Goal: Check status: Check status

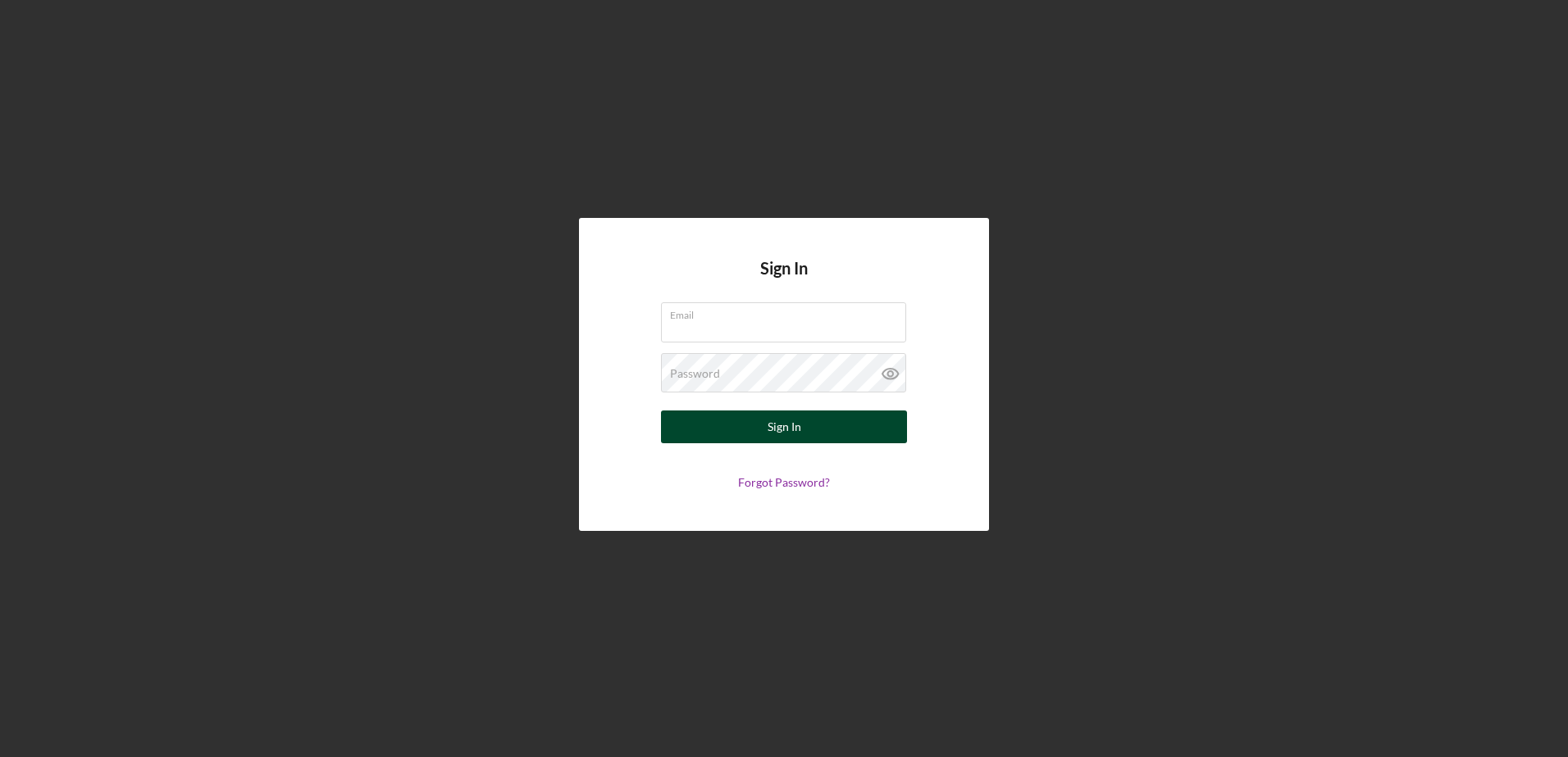
type input "[EMAIL_ADDRESS][DOMAIN_NAME]"
click at [832, 424] on button "Sign In" at bounding box center [784, 426] width 246 height 33
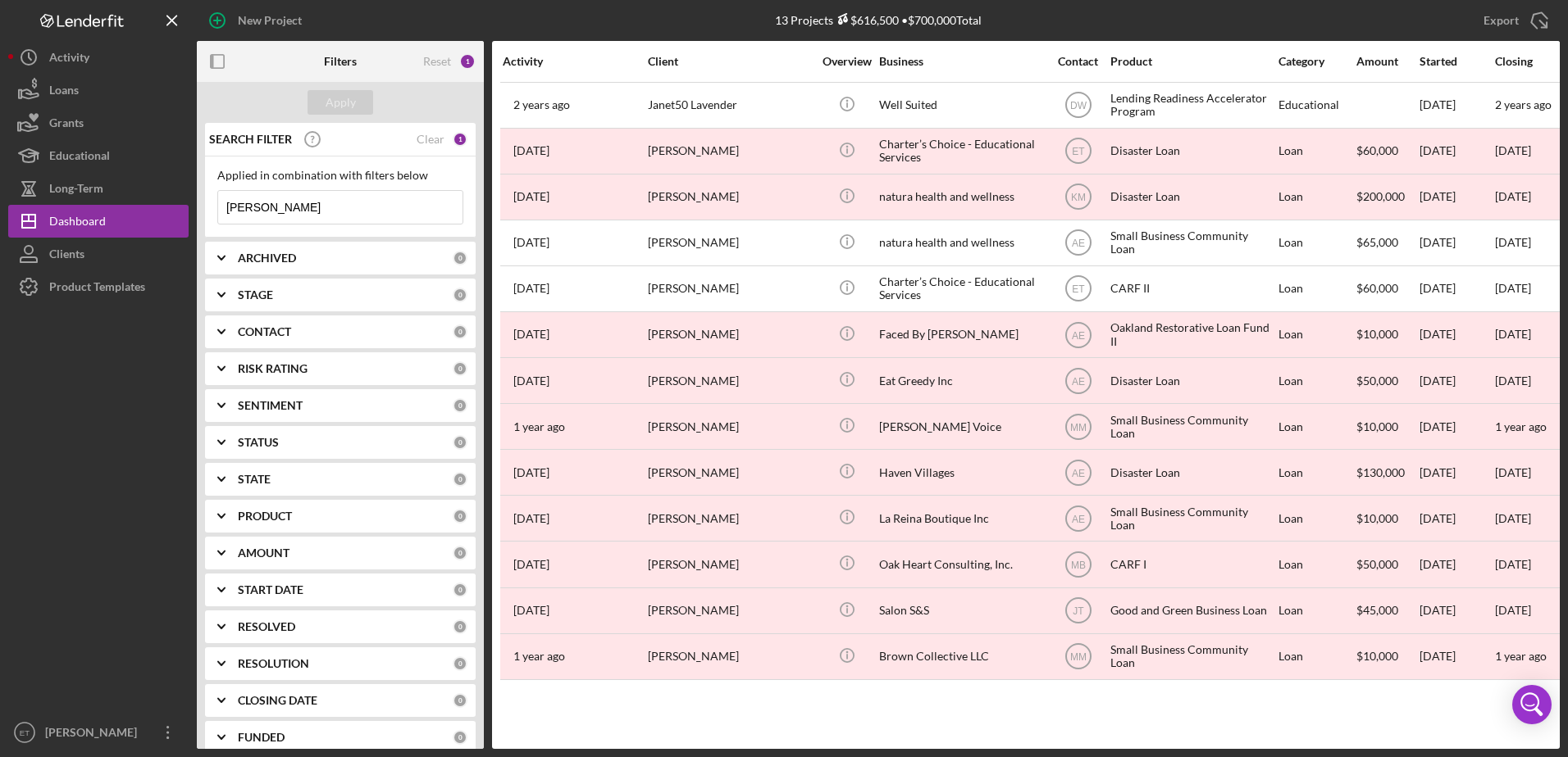
click at [296, 207] on input "[PERSON_NAME]" at bounding box center [341, 207] width 244 height 33
type input "r"
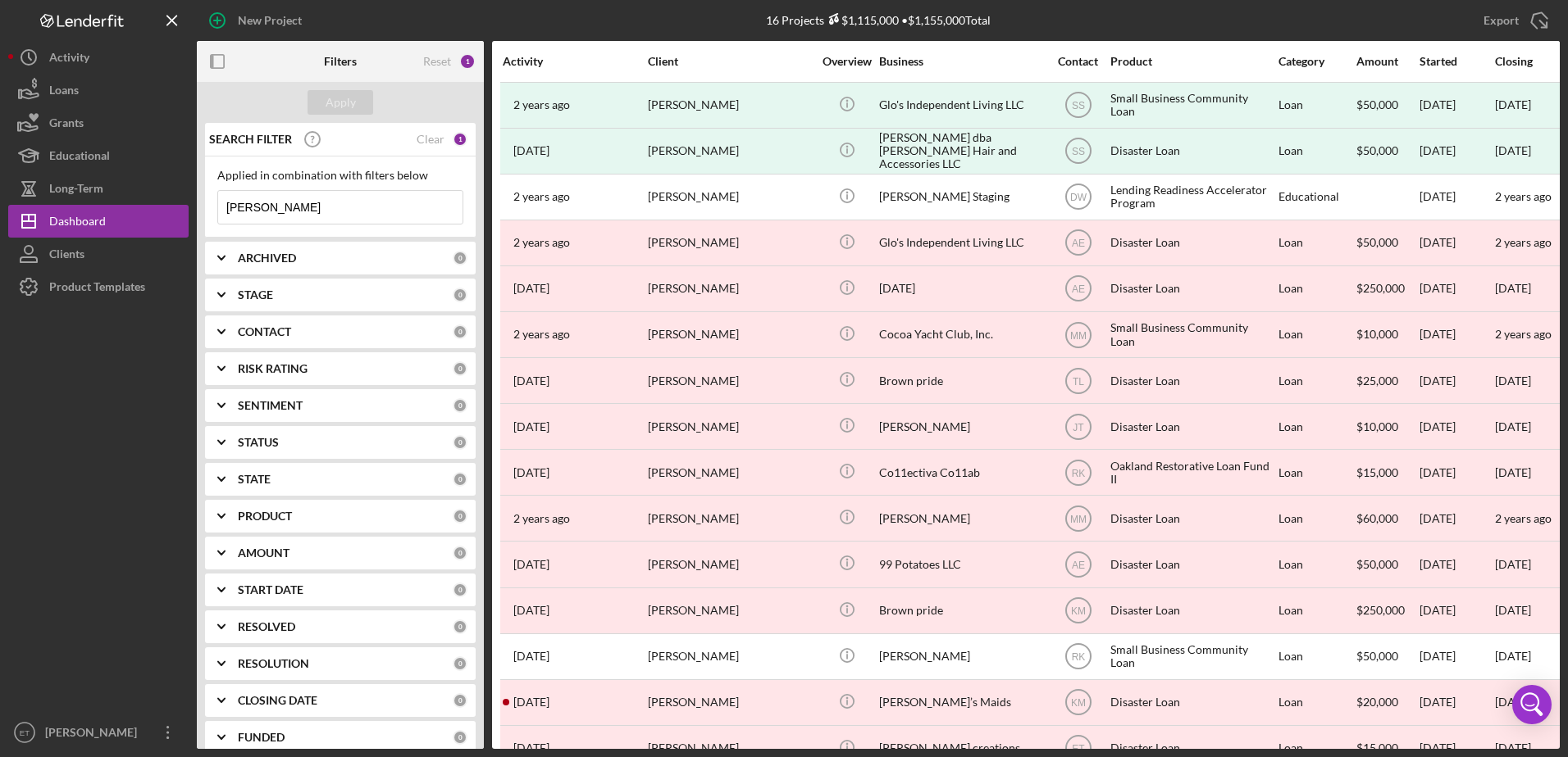
type input "[PERSON_NAME]"
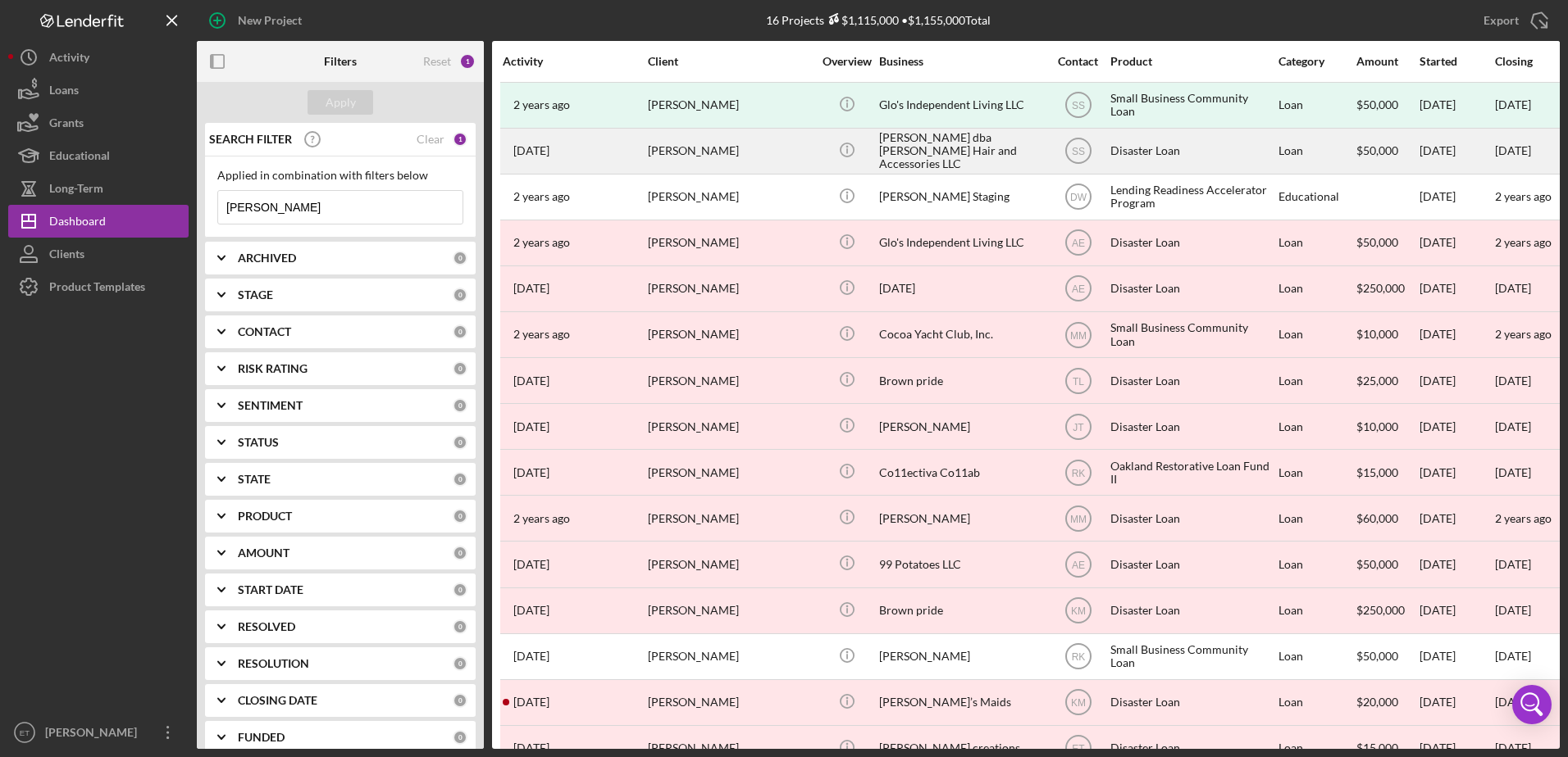
click at [939, 149] on div "[PERSON_NAME] dba [PERSON_NAME] Hair and Accessories LLC" at bounding box center [960, 150] width 164 height 43
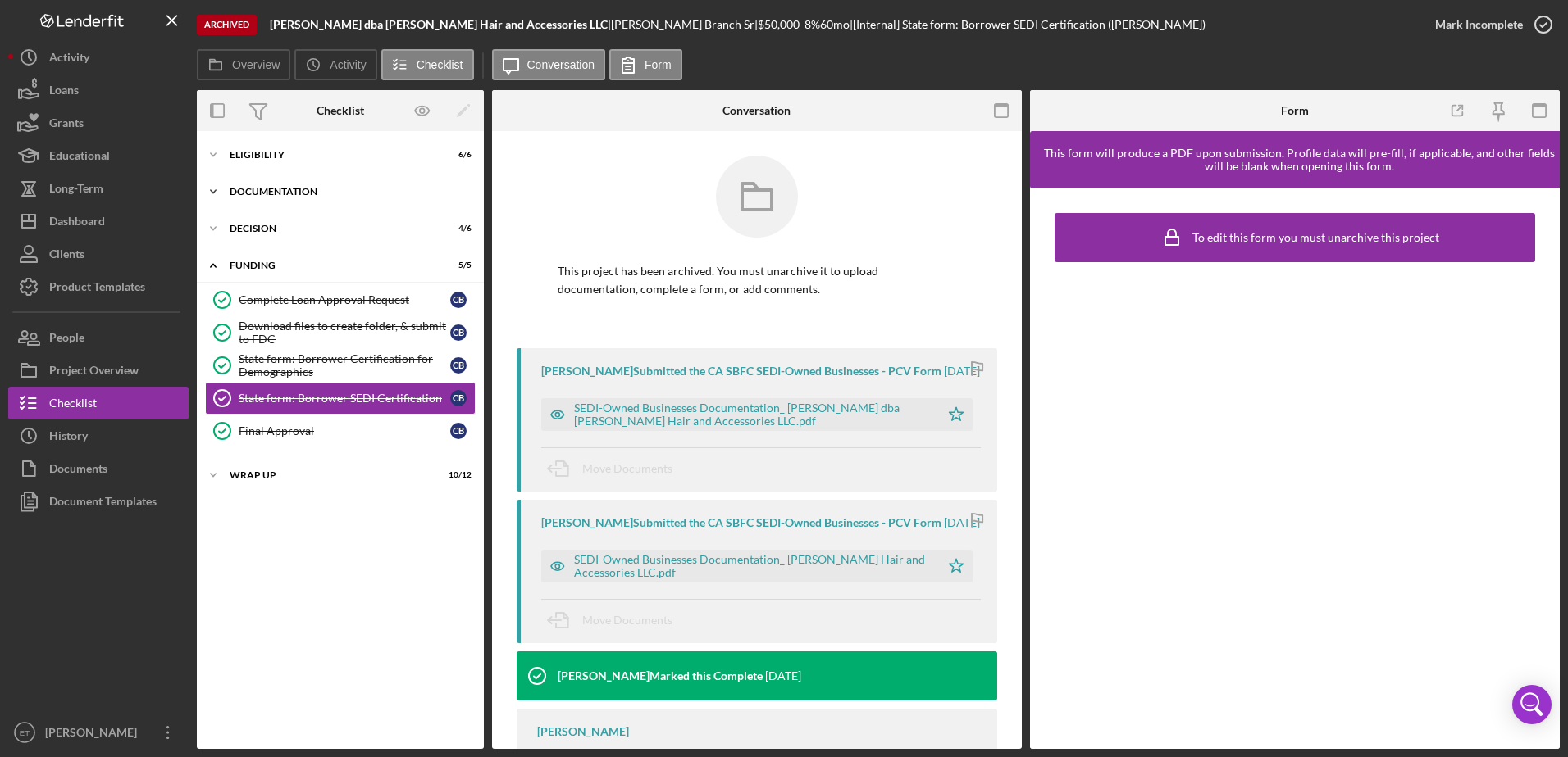
click at [288, 200] on div "Icon/Expander Documentation 13 / 13" at bounding box center [340, 191] width 287 height 33
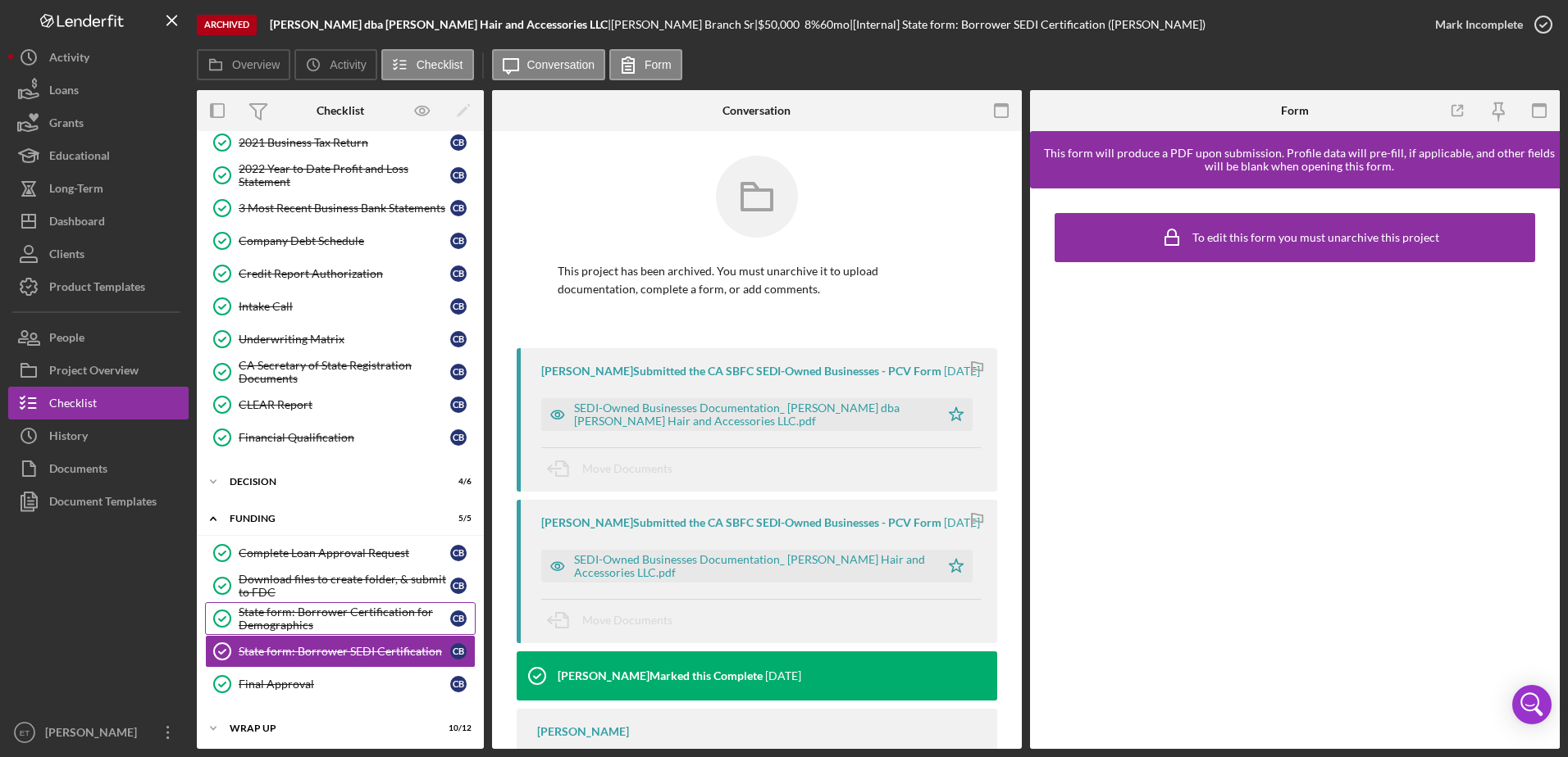
scroll to position [187, 0]
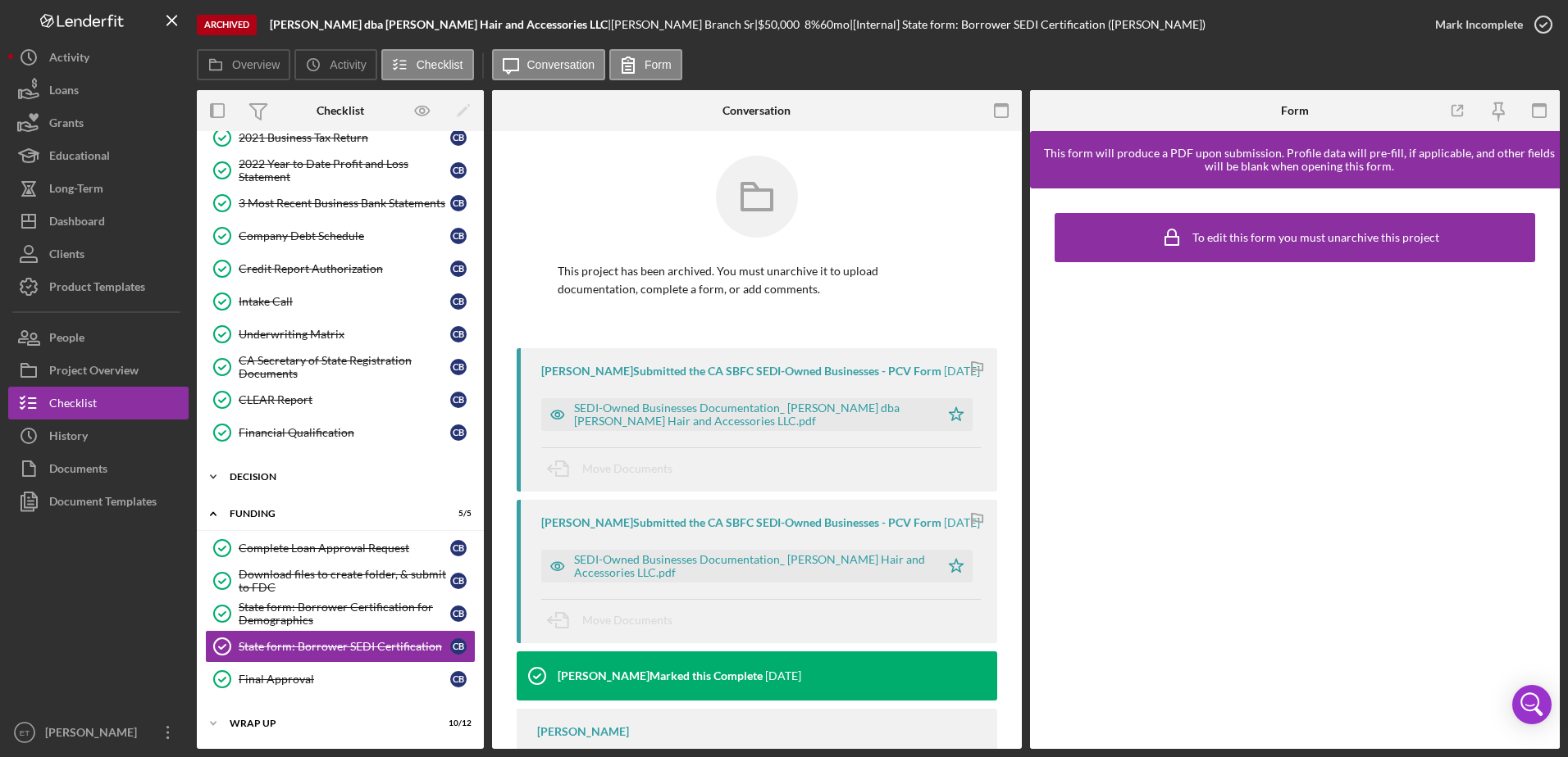
click at [266, 468] on div "Icon/Expander Decision 4 / 6" at bounding box center [340, 477] width 287 height 33
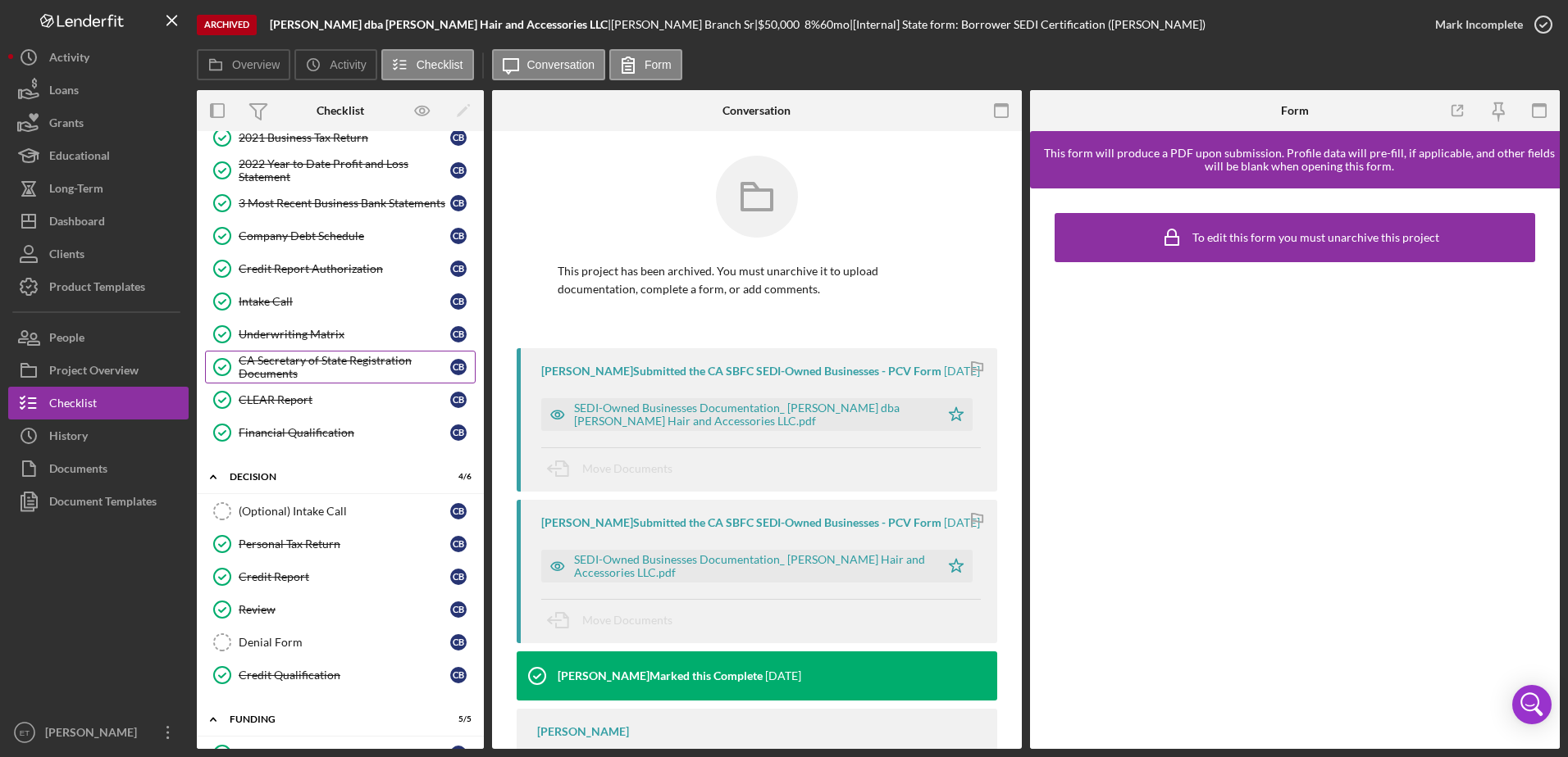
click at [320, 377] on div "CA Secretary of State Registration Documents" at bounding box center [344, 367] width 211 height 27
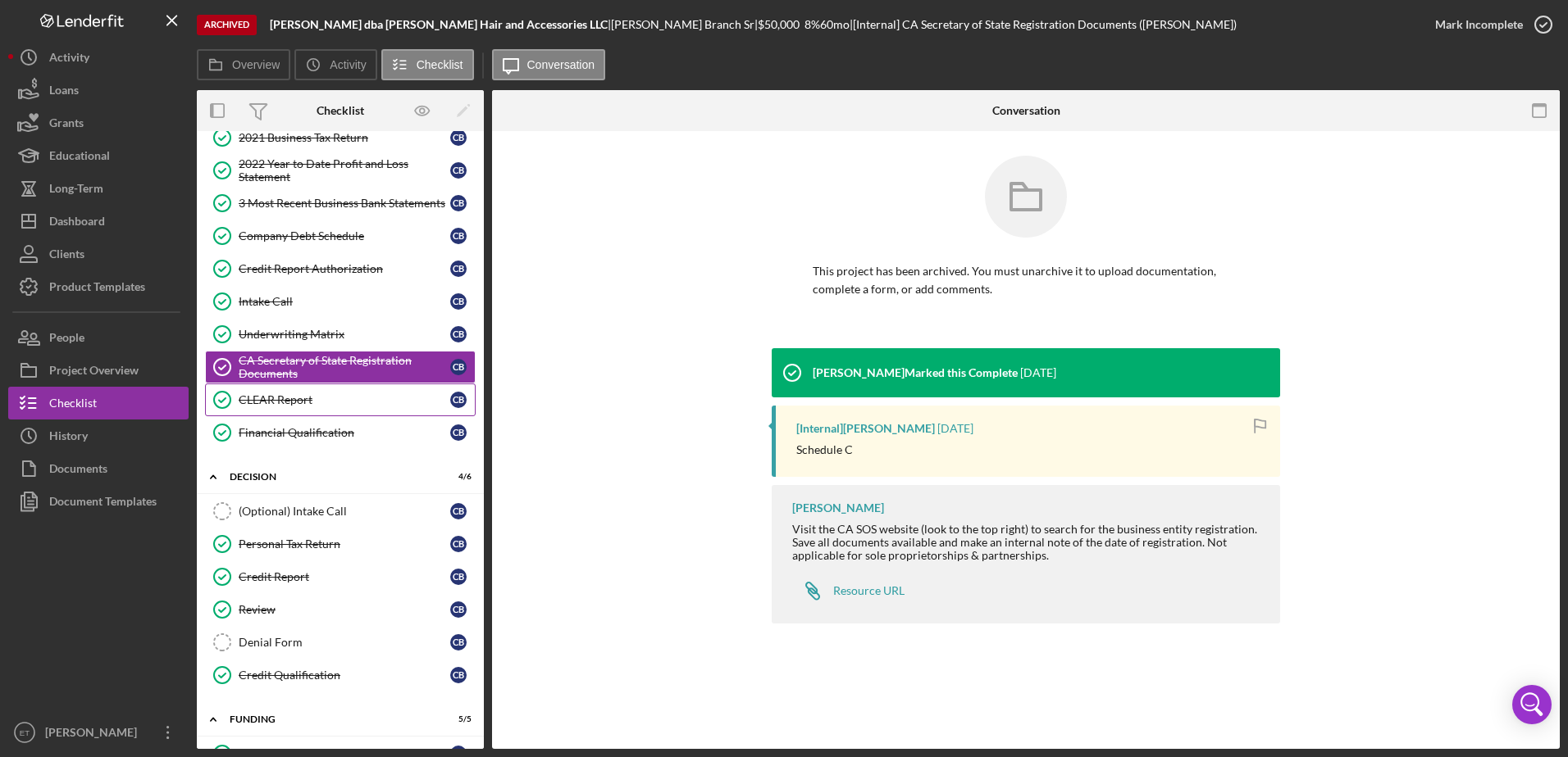
click at [331, 396] on div "CLEAR Report" at bounding box center [344, 400] width 211 height 13
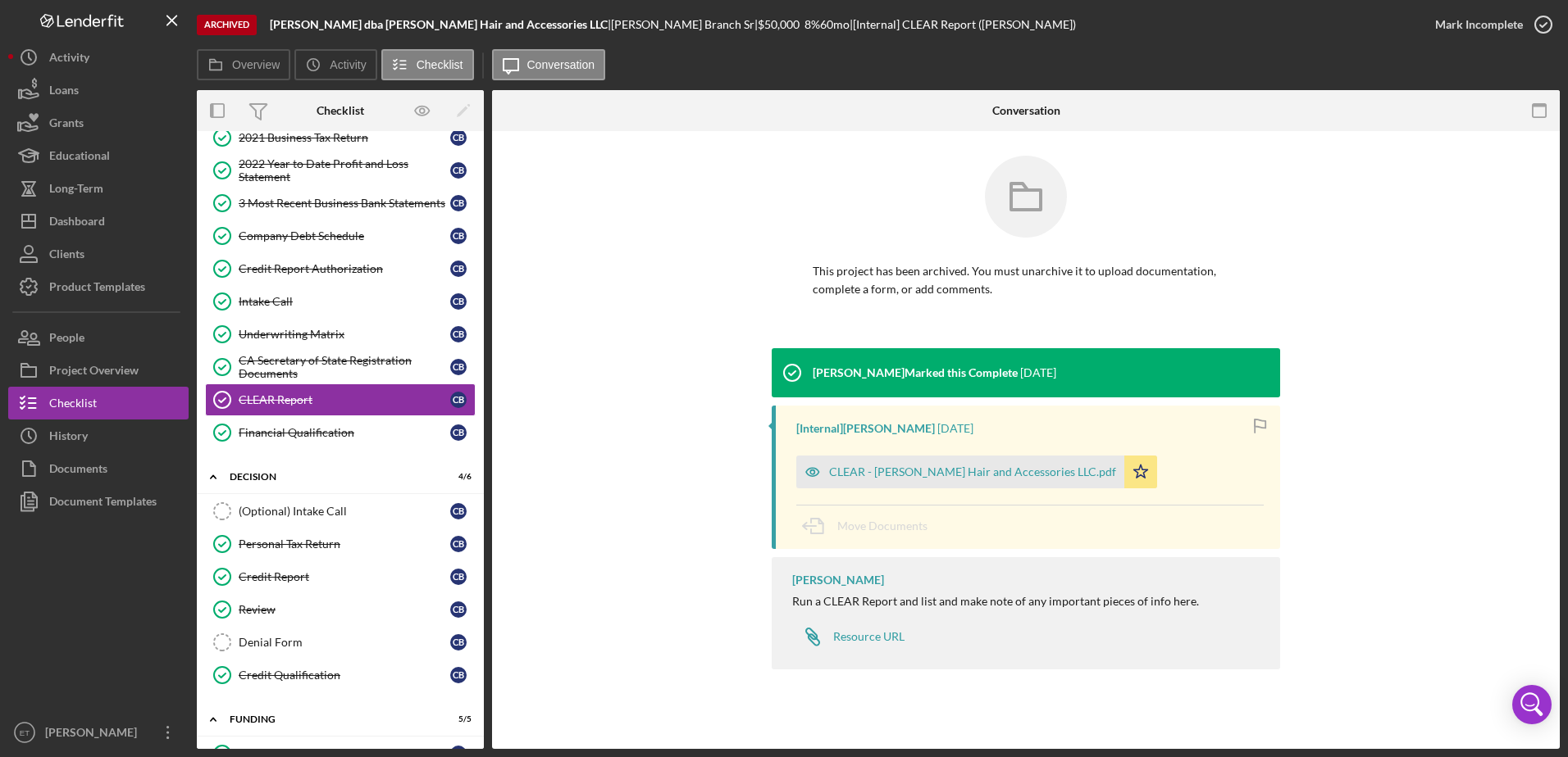
click at [667, 503] on div "[PERSON_NAME] Marked this Complete [DATE] [Internal] [PERSON_NAME] [DATE] CLEAR…" at bounding box center [1026, 513] width 1018 height 330
click at [315, 363] on div "CA Secretary of State Registration Documents" at bounding box center [344, 367] width 211 height 27
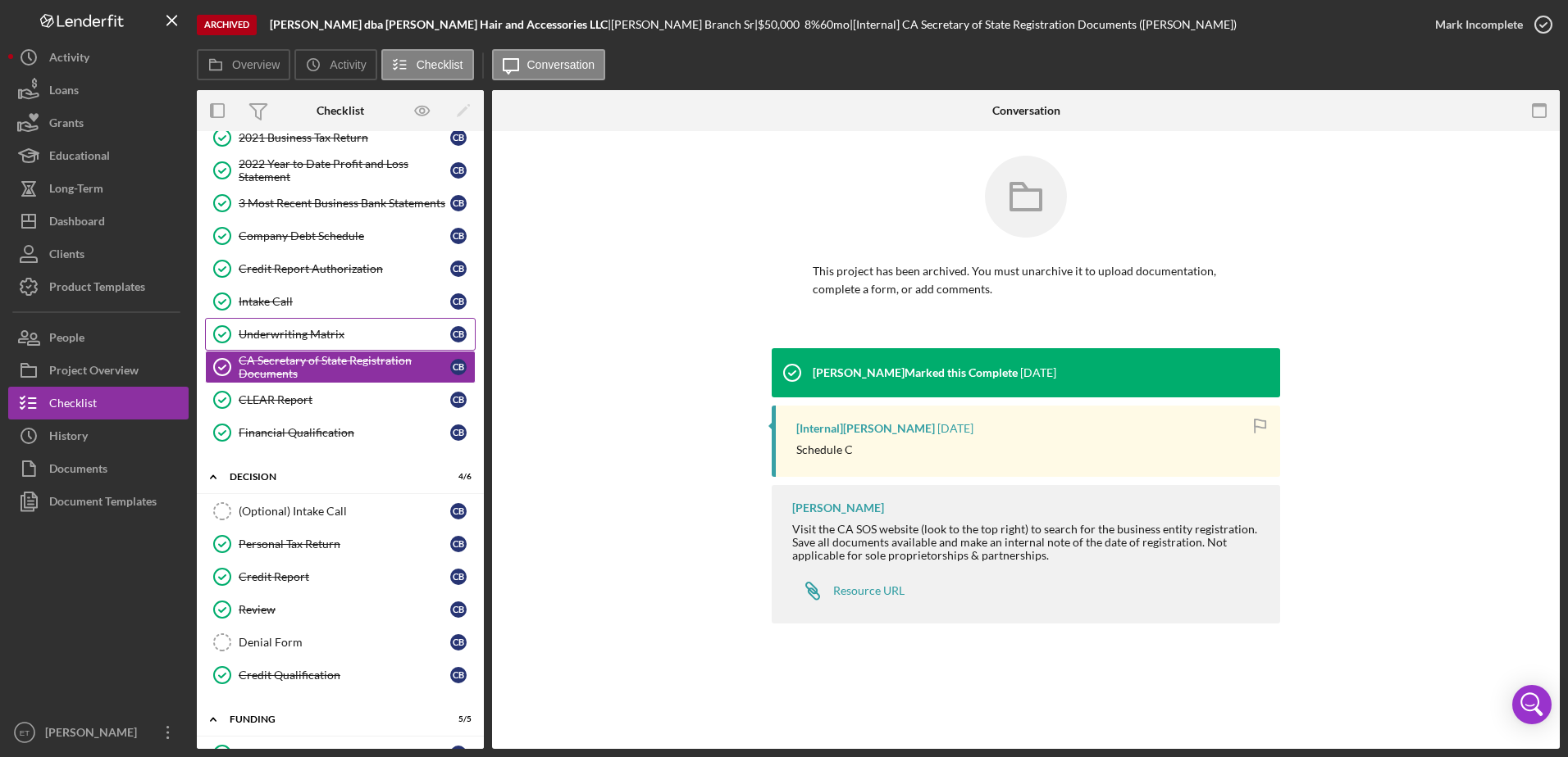
click at [323, 326] on link "Underwriting Matrix Underwriting Matrix C B" at bounding box center [341, 334] width 271 height 33
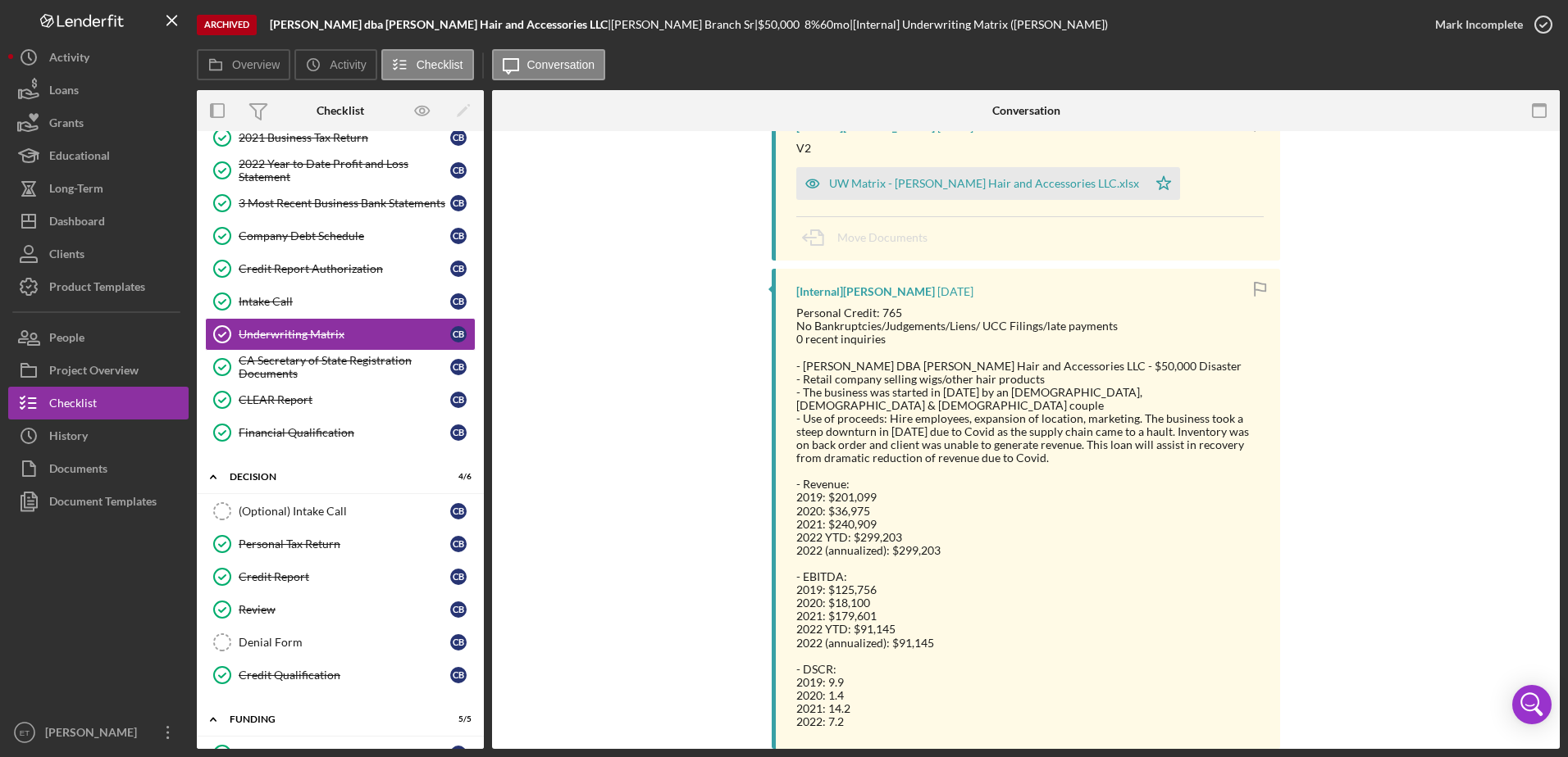
scroll to position [246, 0]
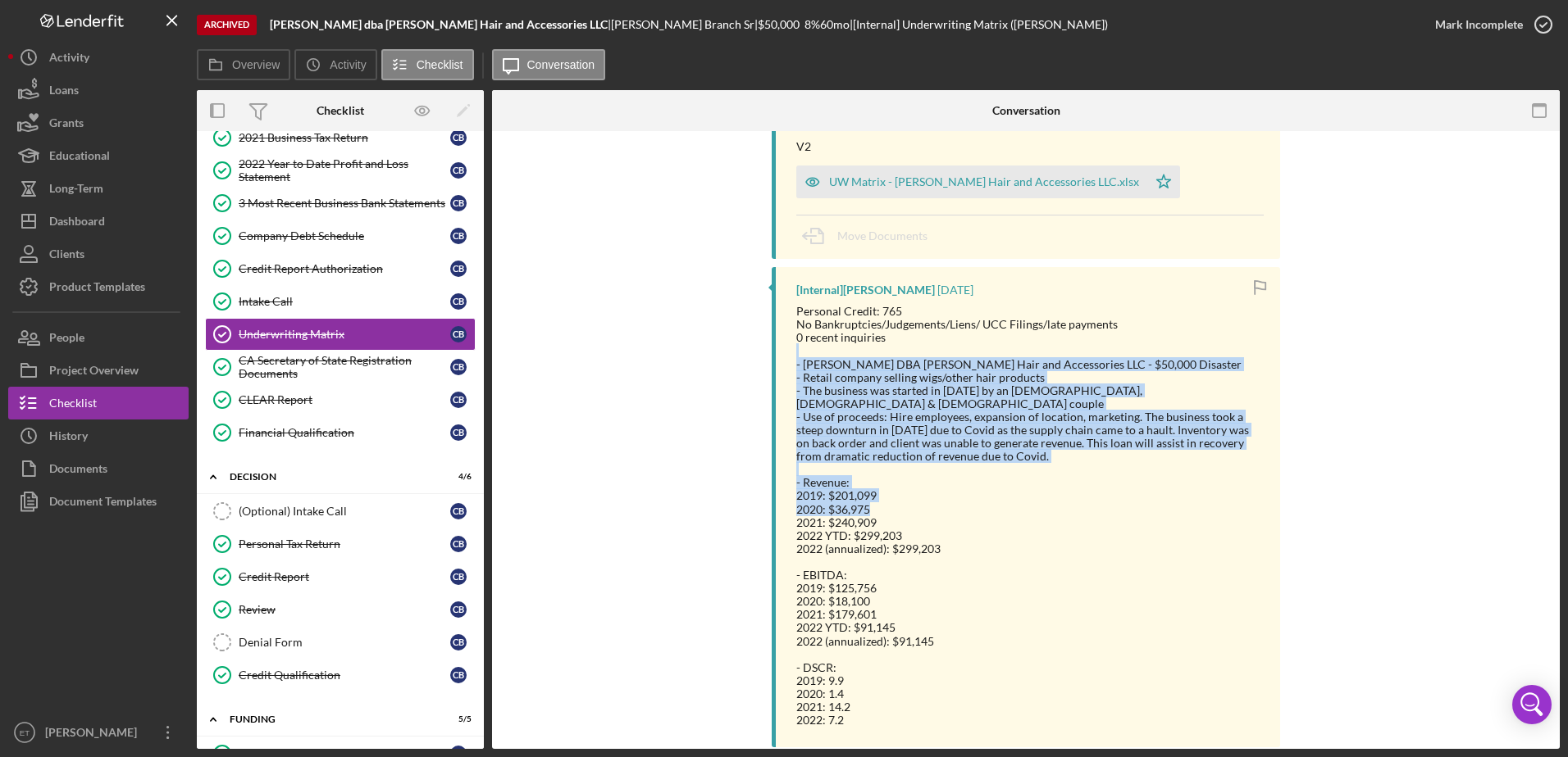
drag, startPoint x: 830, startPoint y: 346, endPoint x: 1157, endPoint y: 491, distance: 357.7
click at [1157, 491] on div "Personal Credit: 765 No Bankruptcies/Judgements/Liens/ UCC Filings/late payment…" at bounding box center [1030, 516] width 467 height 422
click at [1157, 491] on div "- Revenue: 2019: $201,099 2020: $36,975 2021: $240,909 2022 YTD: $299,203 2022 …" at bounding box center [1030, 516] width 467 height 80
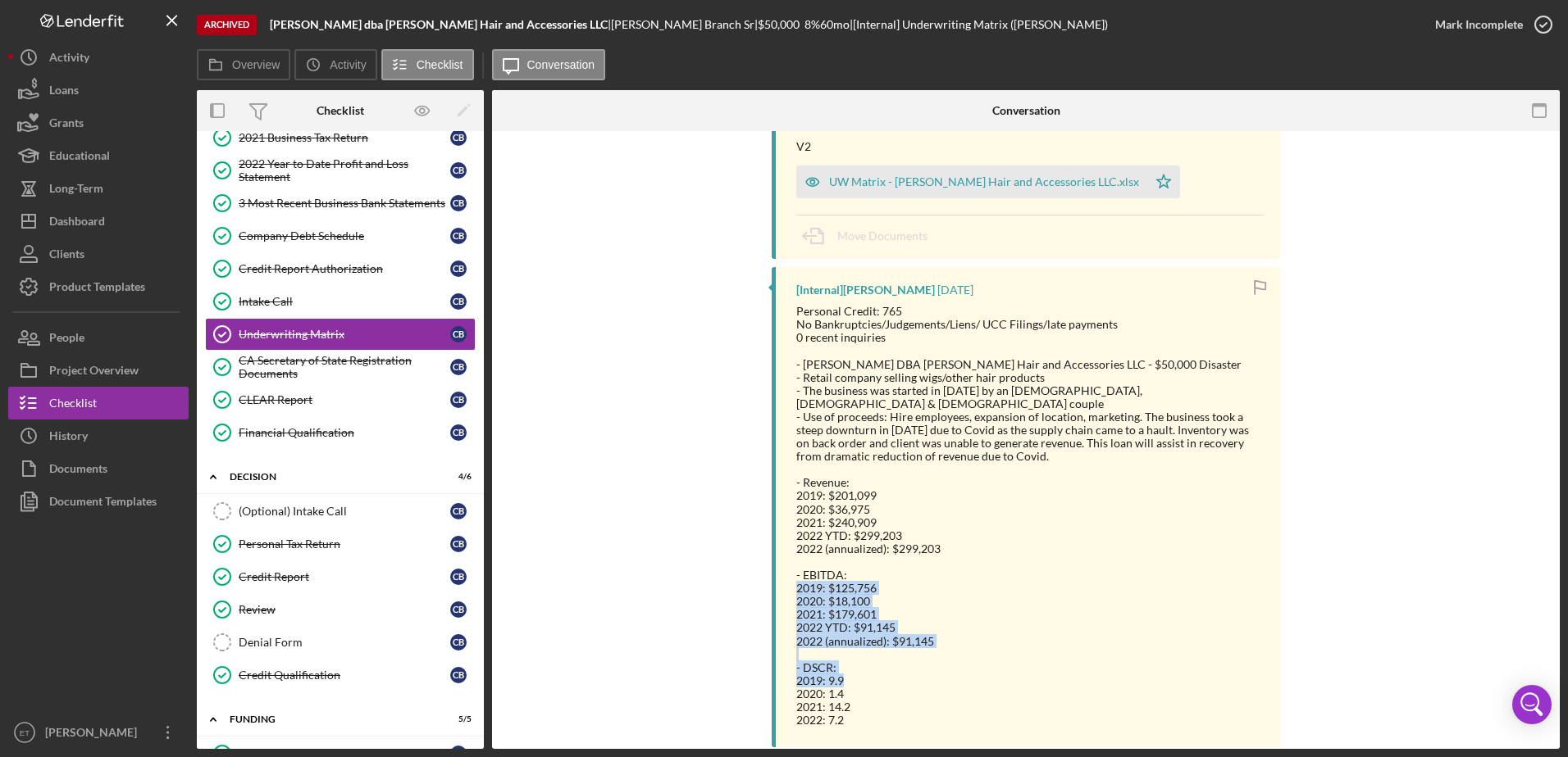
drag, startPoint x: 1085, startPoint y: 577, endPoint x: 1168, endPoint y: 697, distance: 145.9
click at [933, 676] on div "Personal Credit: 765 No Bankruptcies/Judgements/Liens/ UCC Filings/late payment…" at bounding box center [1030, 516] width 467 height 422
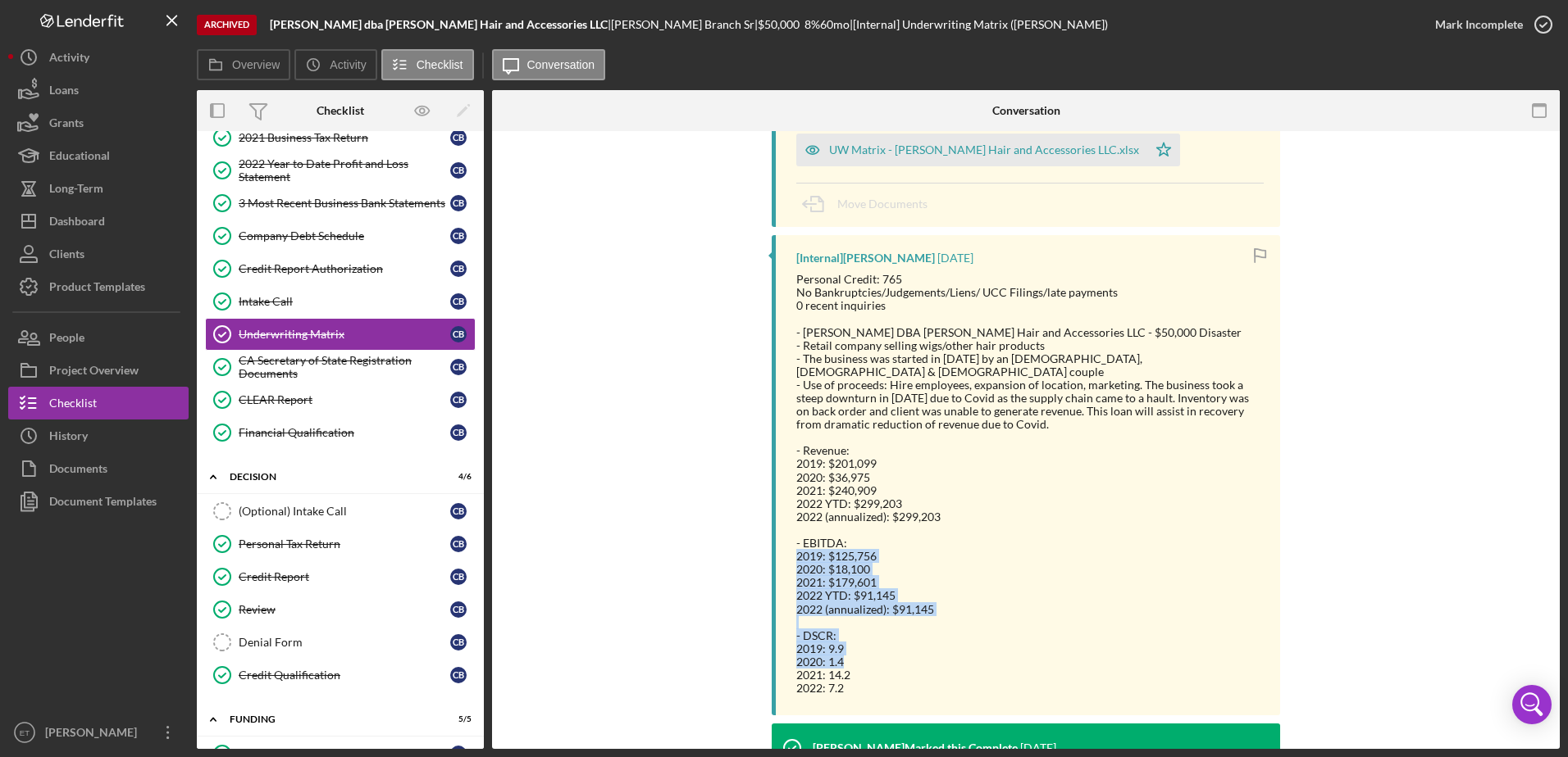
scroll to position [157, 0]
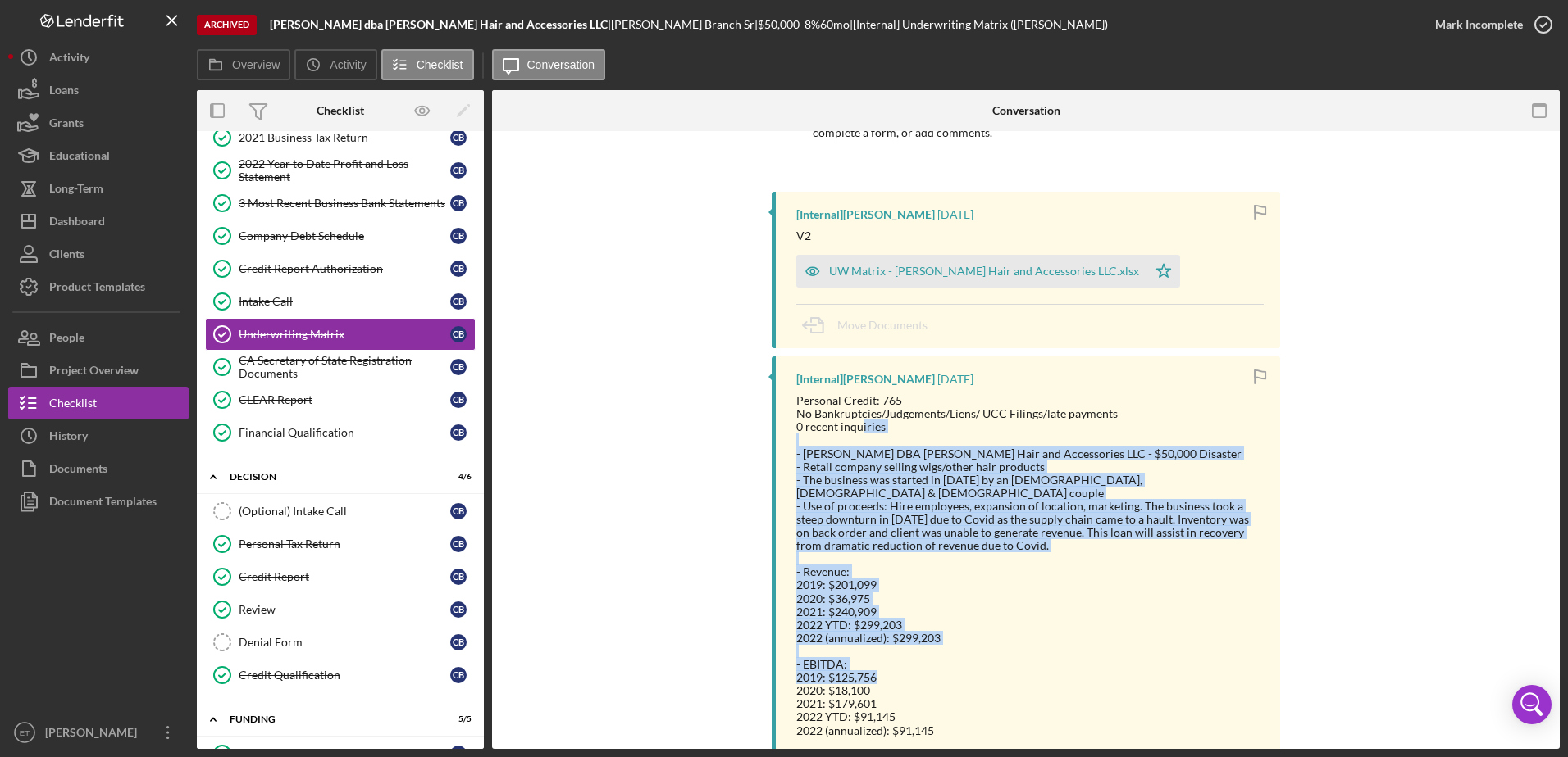
drag, startPoint x: 857, startPoint y: 428, endPoint x: 930, endPoint y: 668, distance: 250.9
click at [930, 668] on div "Personal Credit: 765 No Bankruptcies/Judgements/Liens/ UCC Filings/late payment…" at bounding box center [1030, 605] width 467 height 422
click at [930, 668] on div "- EBITDA: 2019: $125,756 2020: $18,100 2021: $179,601 2022 YTD: $91,145 2022 (a…" at bounding box center [1030, 698] width 467 height 106
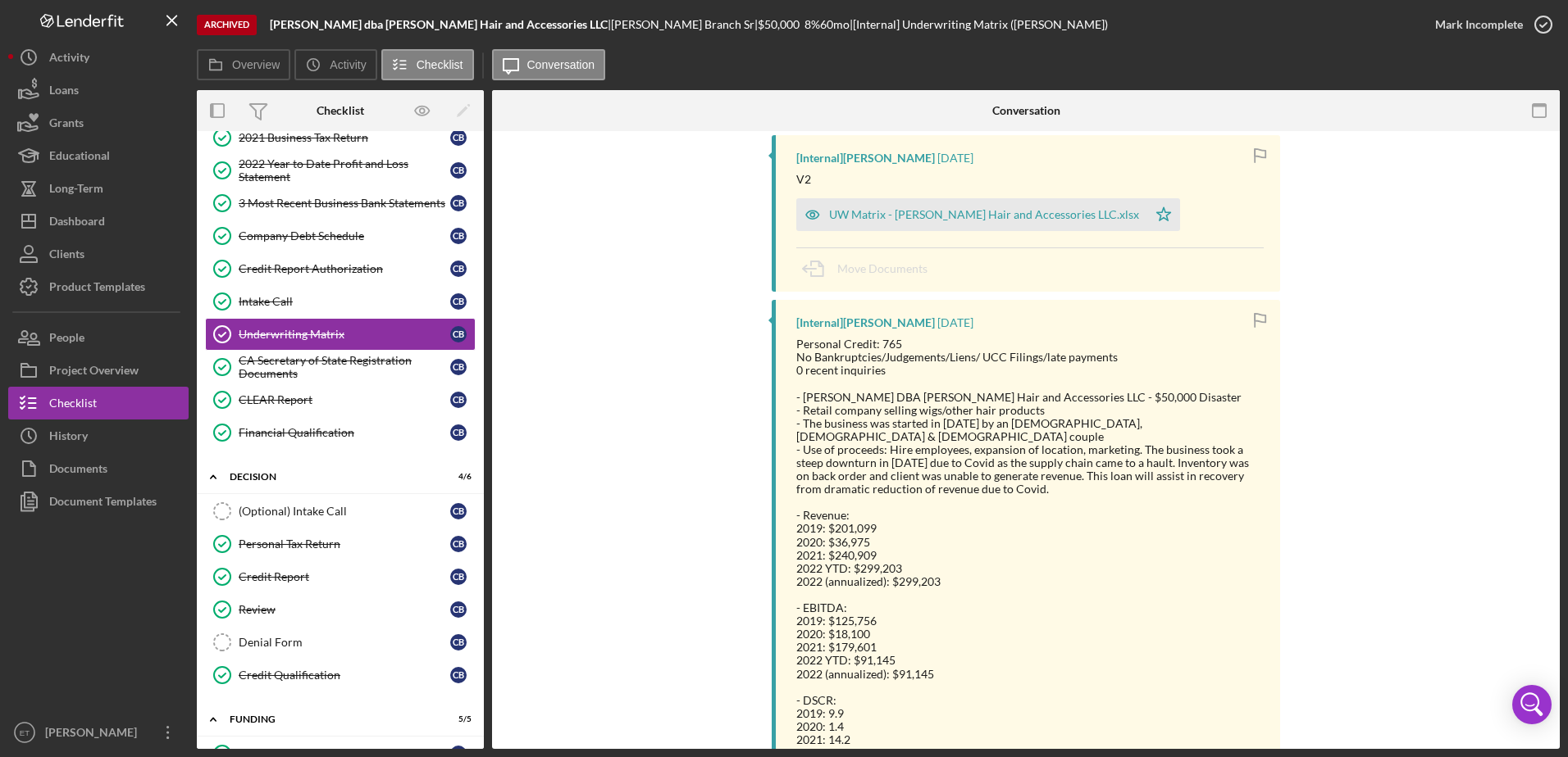
scroll to position [239, 0]
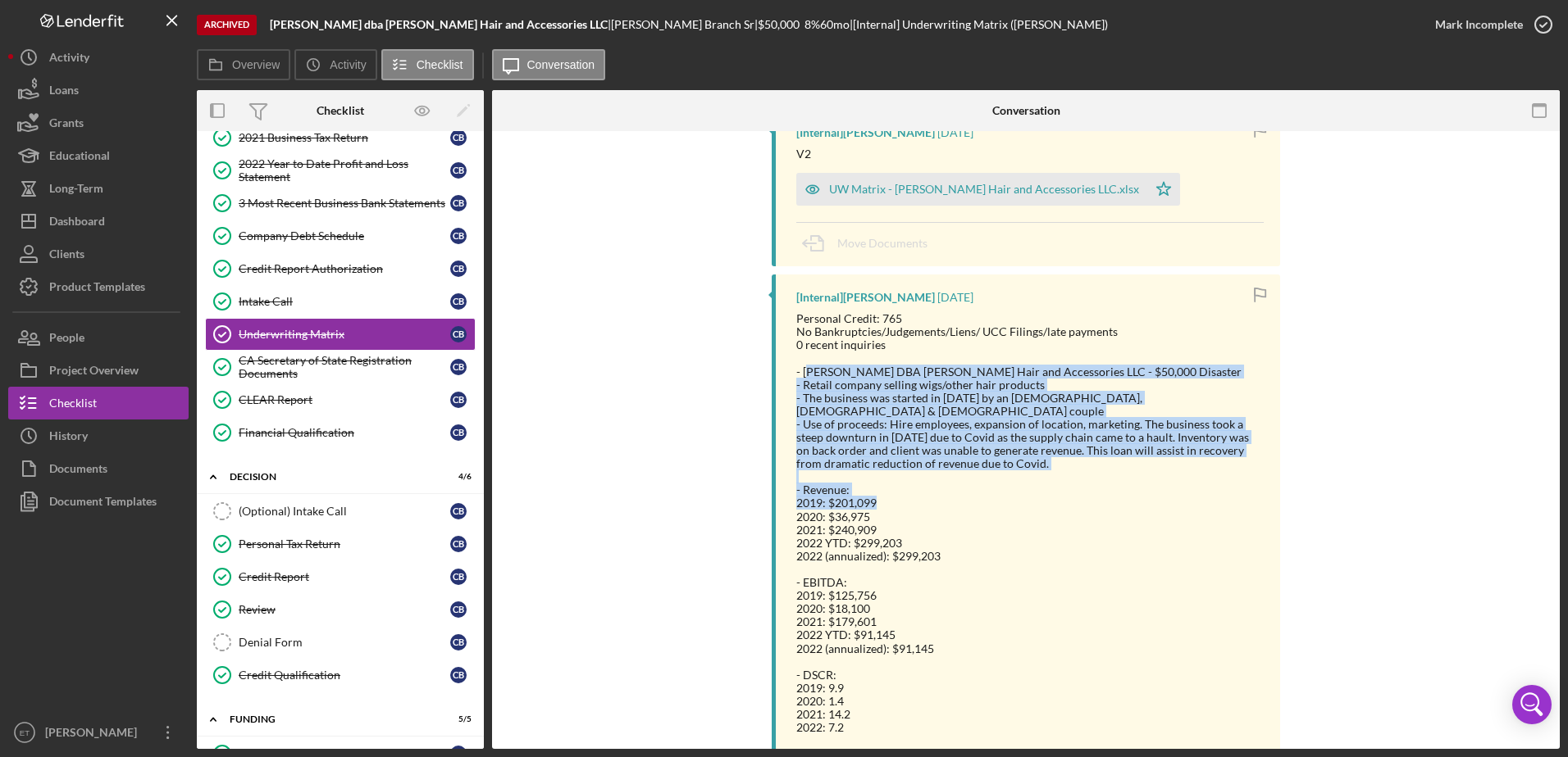
drag, startPoint x: 806, startPoint y: 377, endPoint x: 1018, endPoint y: 494, distance: 242.1
click at [1018, 494] on div "Personal Credit: 765 No Bankruptcies/Judgements/Liens/ UCC Filings/late payment…" at bounding box center [1030, 523] width 467 height 422
click at [1018, 494] on div "- Revenue: 2019: $201,099 2020: $36,975 2021: $240,909 2022 YTD: $299,203 2022 …" at bounding box center [1030, 524] width 467 height 80
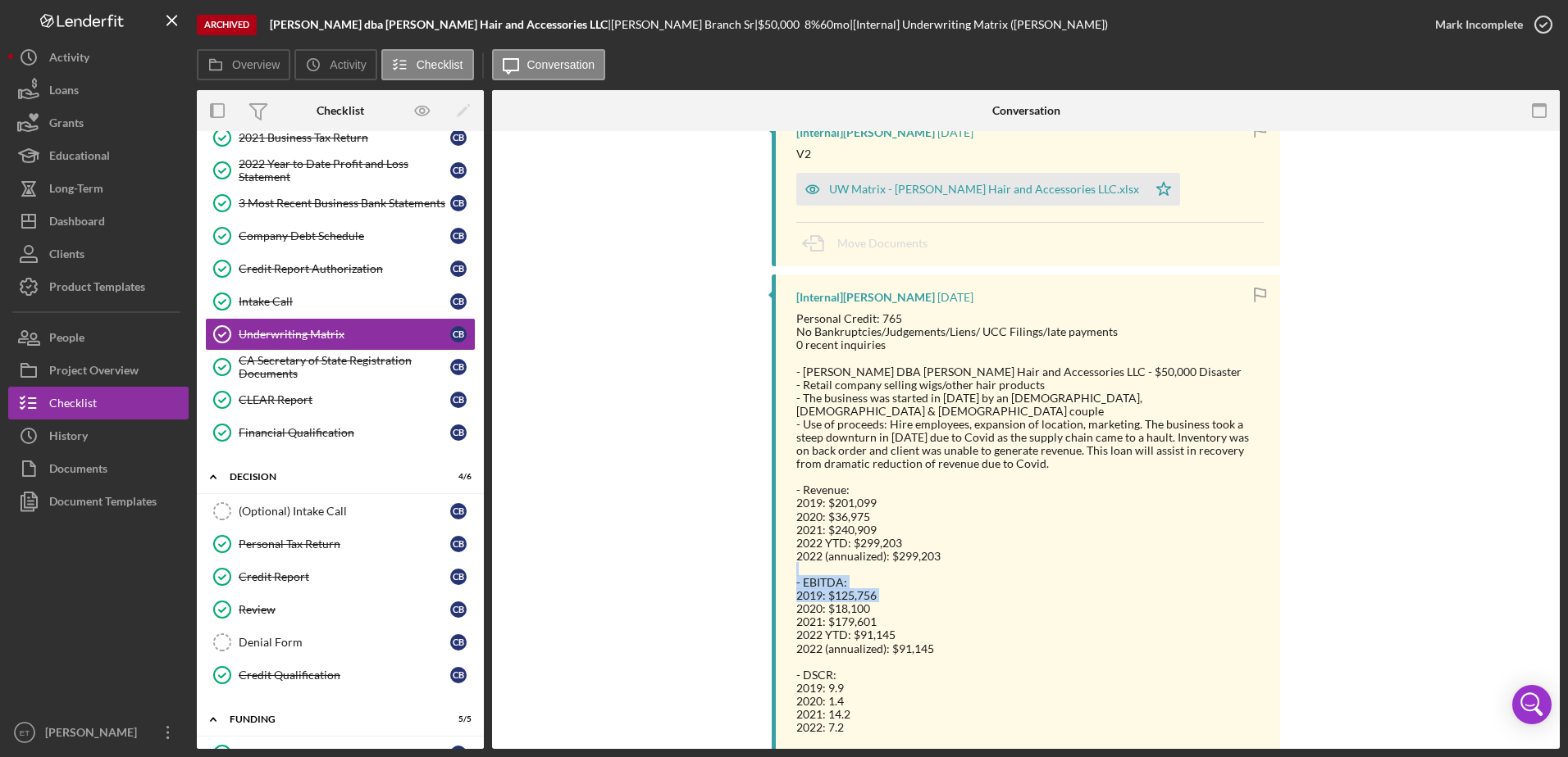
drag, startPoint x: 1015, startPoint y: 541, endPoint x: 770, endPoint y: 595, distance: 250.9
click at [772, 595] on div "[Internal] [PERSON_NAME] [DATE] Personal Credit: 765 No Bankruptcies/Judgements…" at bounding box center [1026, 514] width 509 height 480
click at [263, 271] on div "Credit Report Authorization" at bounding box center [344, 269] width 211 height 13
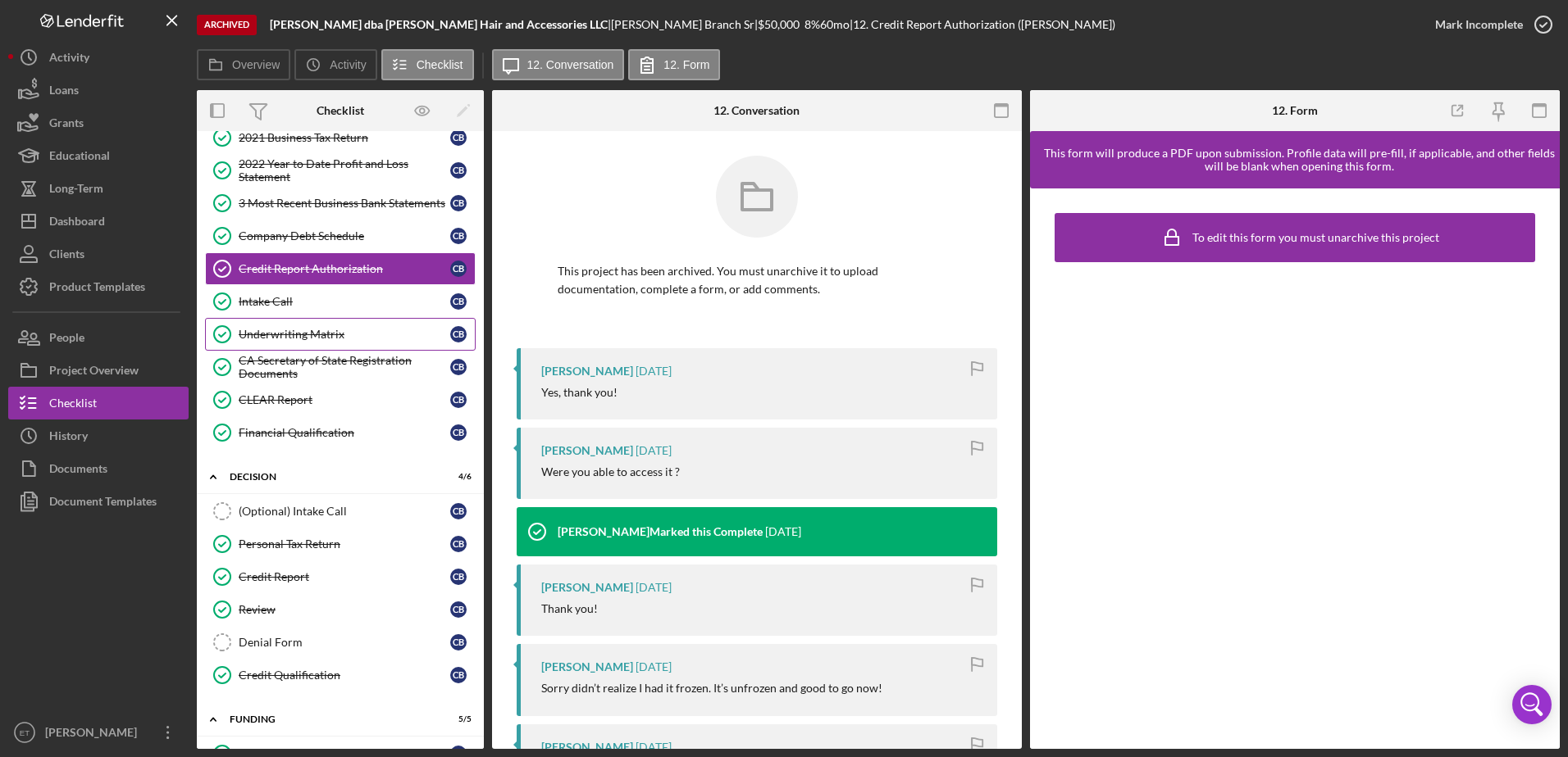
click at [314, 319] on link "Underwriting Matrix Underwriting Matrix C B" at bounding box center [341, 334] width 271 height 33
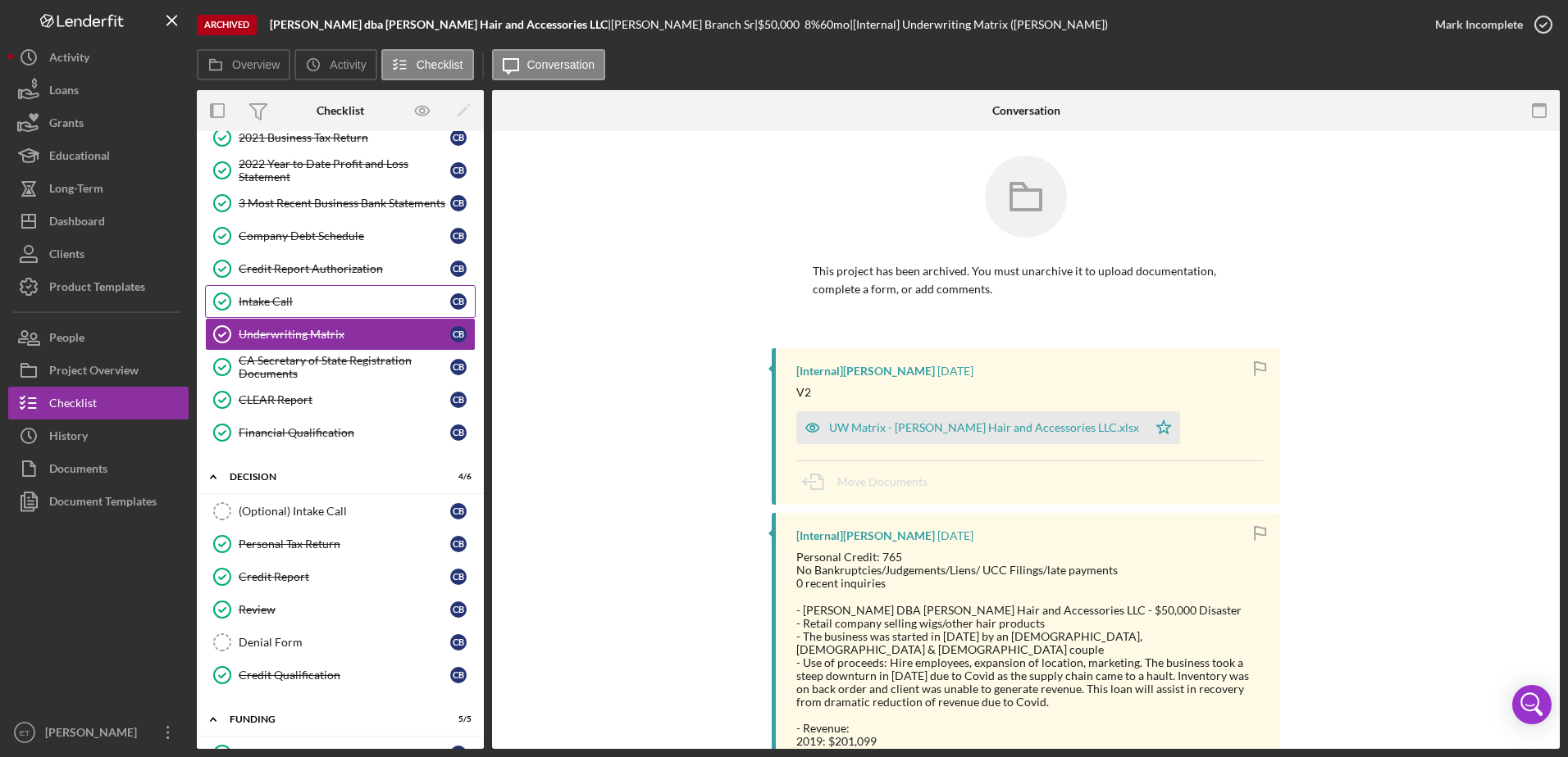
click at [339, 292] on link "Intake Call Intake Call C B" at bounding box center [341, 302] width 271 height 33
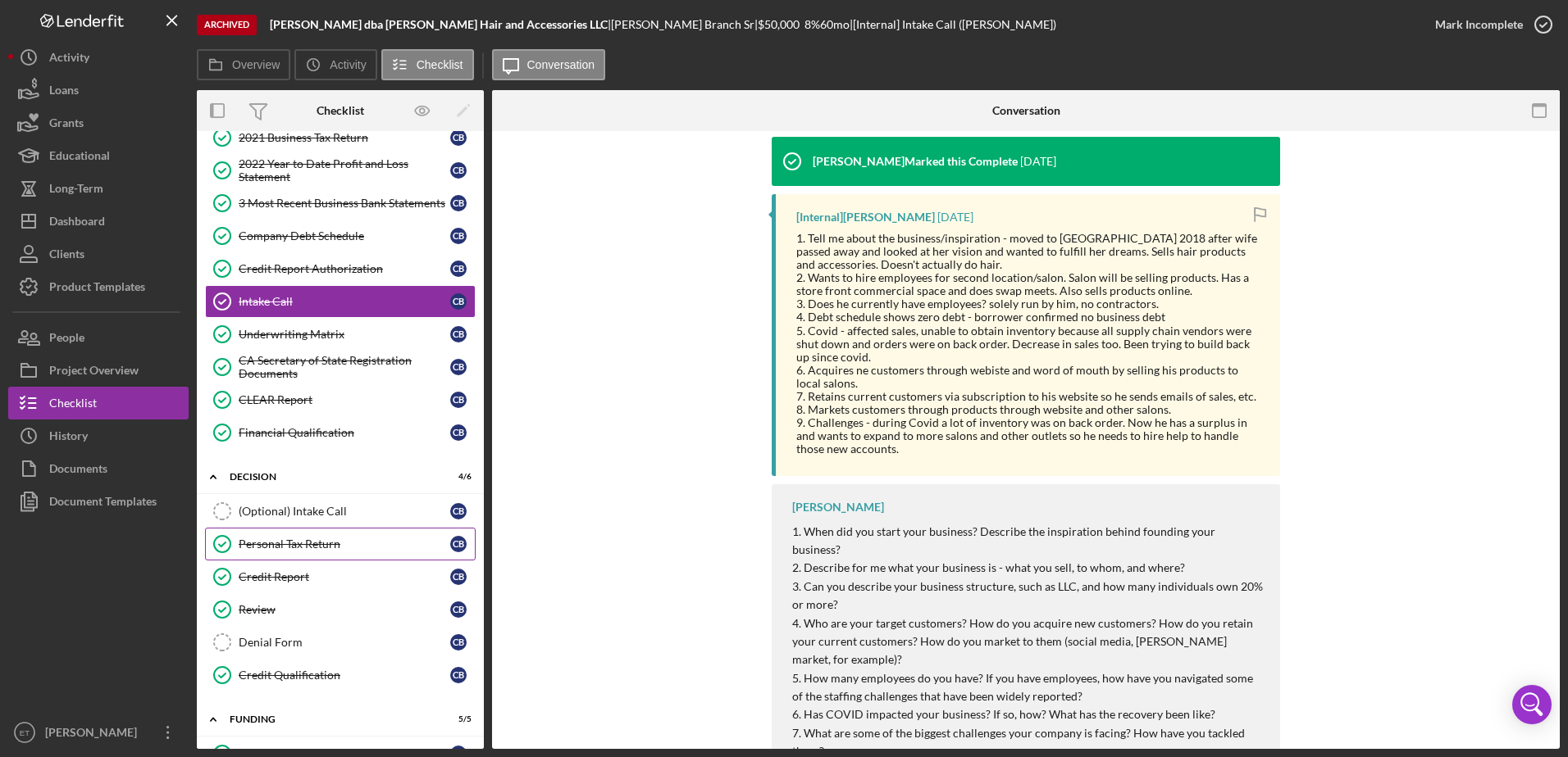
scroll to position [246, 0]
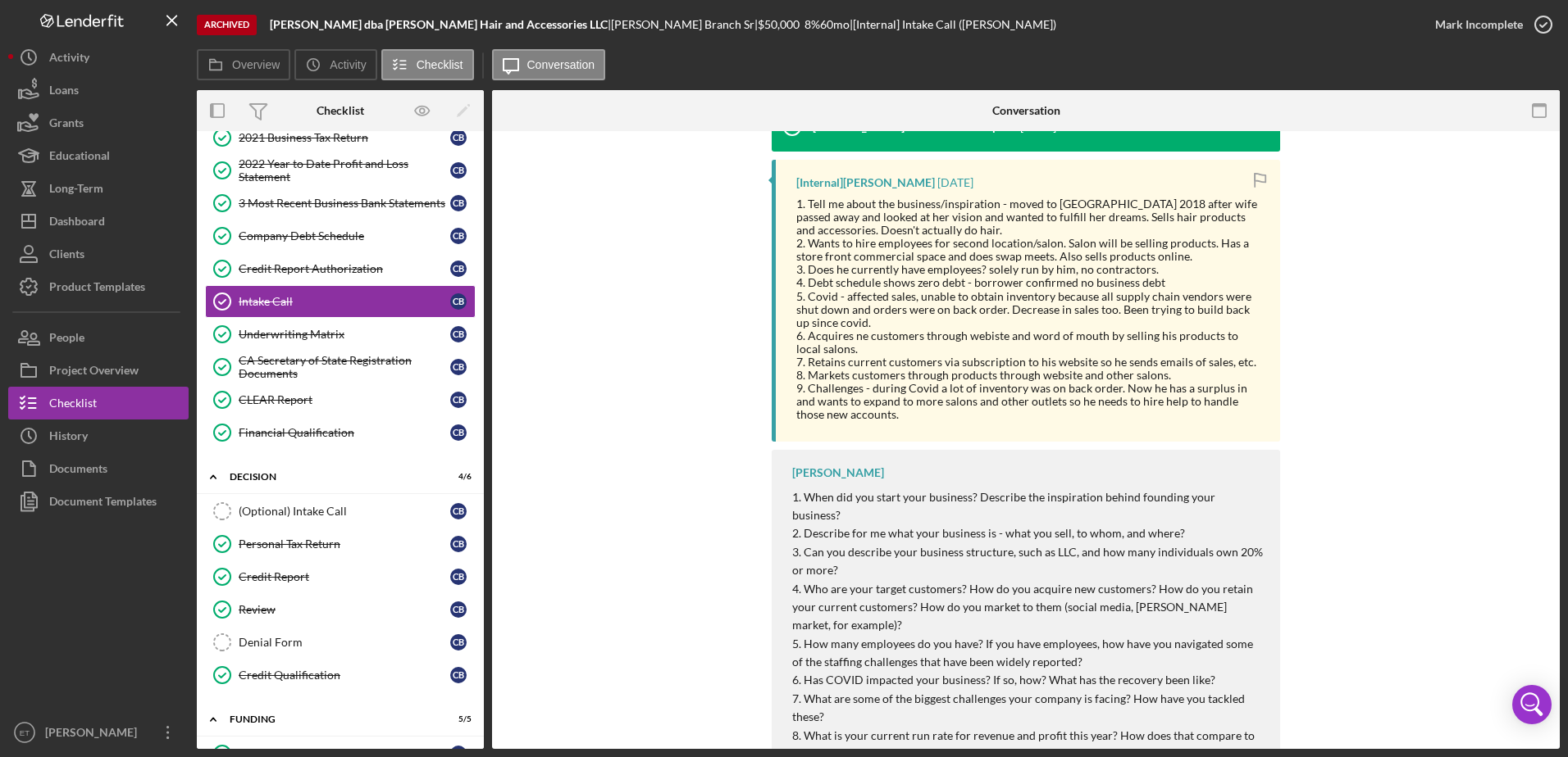
click at [922, 396] on div "9. Challenges - during Covid a lot of inventory was on back order. Now he has a…" at bounding box center [1030, 401] width 467 height 39
drag, startPoint x: 801, startPoint y: 200, endPoint x: 895, endPoint y: 417, distance: 236.5
click at [895, 417] on div "1. Tell me about the business/inspiration - moved to [GEOGRAPHIC_DATA] 2018 aft…" at bounding box center [1030, 310] width 467 height 225
click at [895, 417] on div "9. Challenges - during Covid a lot of inventory was on back order. Now he has a…" at bounding box center [1030, 401] width 467 height 39
drag, startPoint x: 896, startPoint y: 419, endPoint x: 791, endPoint y: 249, distance: 199.8
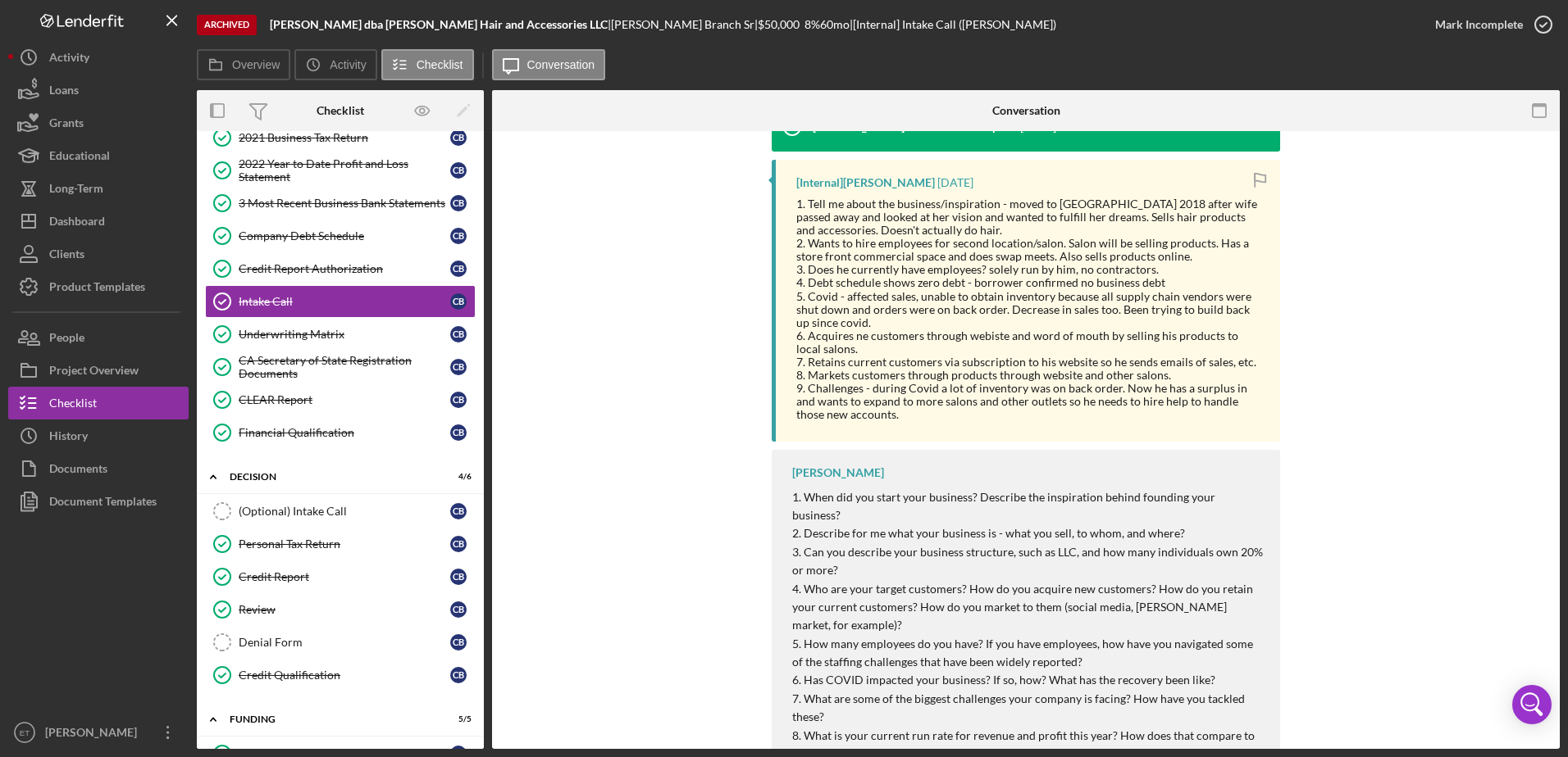
click at [791, 249] on div "[Internal] [PERSON_NAME] [DATE] 1. Tell me about the business/inspiration - mov…" at bounding box center [1026, 302] width 509 height 283
drag, startPoint x: 794, startPoint y: 248, endPoint x: 1134, endPoint y: 420, distance: 381.0
click at [1134, 420] on div "1. Tell me about the business/inspiration - moved to [GEOGRAPHIC_DATA] 2018 aft…" at bounding box center [1030, 310] width 467 height 225
click at [1134, 420] on div "9. Challenges - during Covid a lot of inventory was on back order. Now he has a…" at bounding box center [1030, 401] width 467 height 39
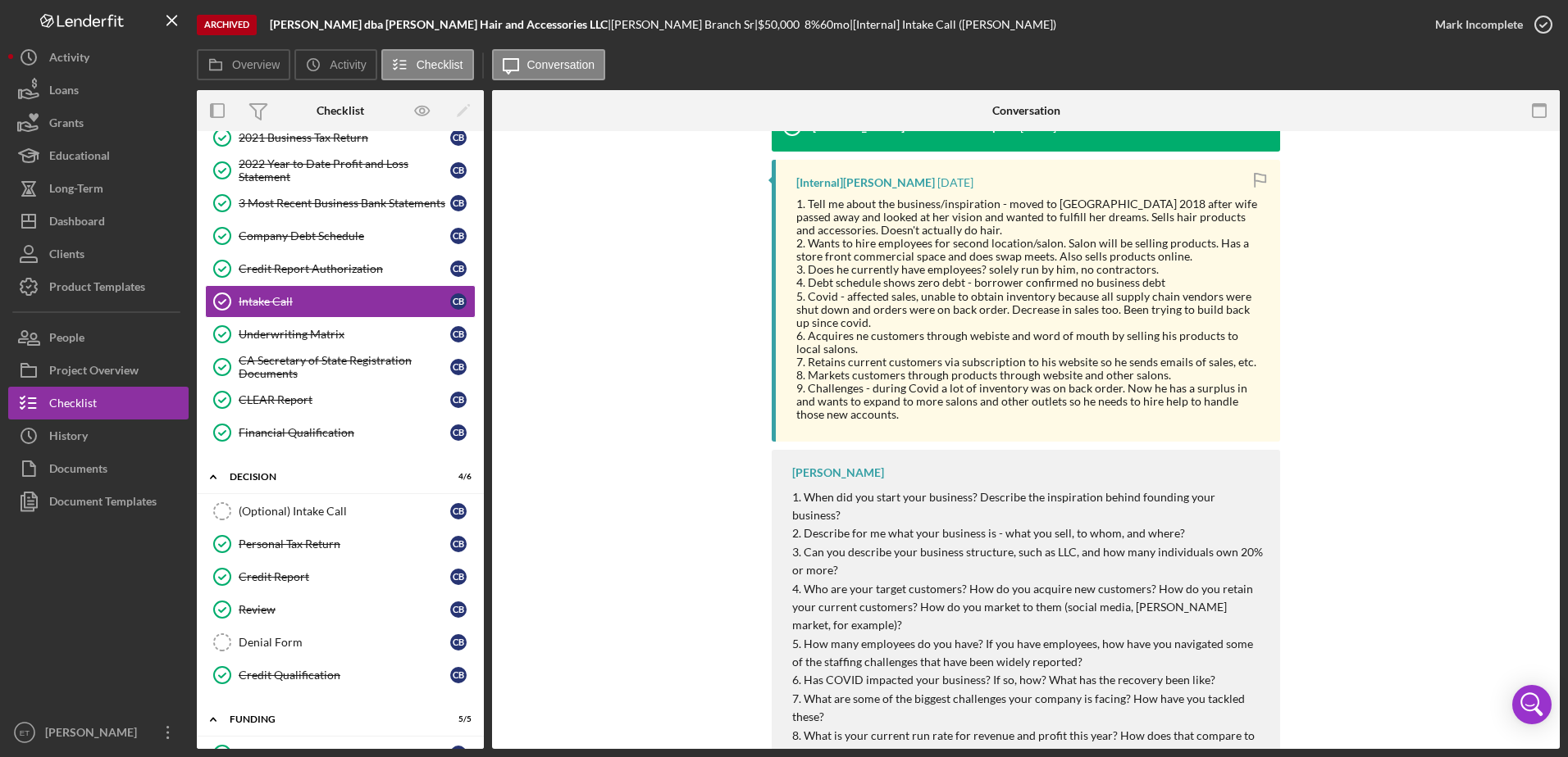
drag, startPoint x: 1128, startPoint y: 422, endPoint x: 963, endPoint y: 433, distance: 165.4
click at [963, 432] on div "[Internal] [PERSON_NAME] [DATE] 1. Tell me about the business/inspiration - mov…" at bounding box center [1026, 302] width 509 height 283
click at [963, 433] on div "[Internal] [PERSON_NAME] [DATE] 1. Tell me about the business/inspiration - mov…" at bounding box center [1026, 302] width 509 height 283
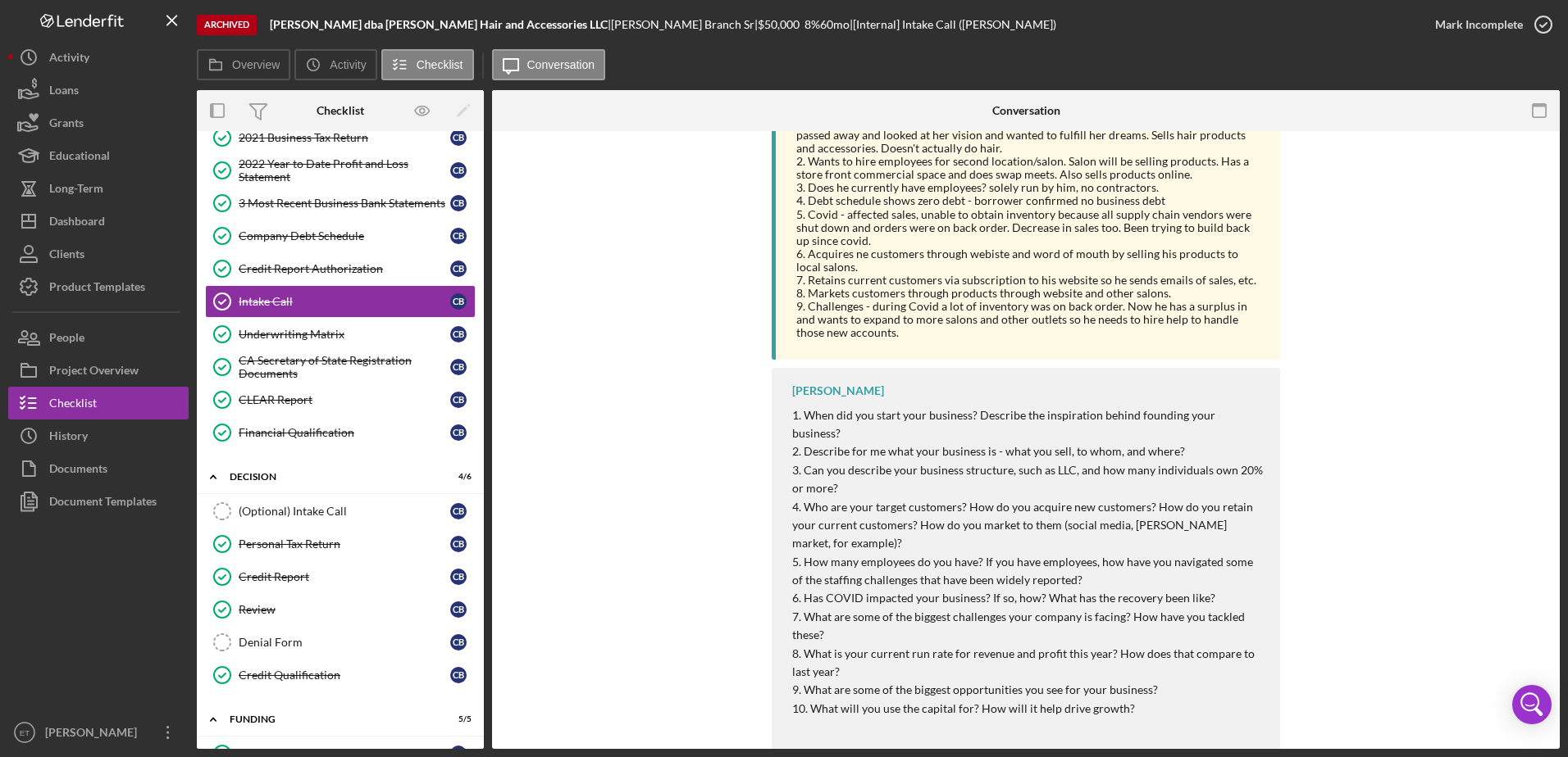
scroll to position [400, 0]
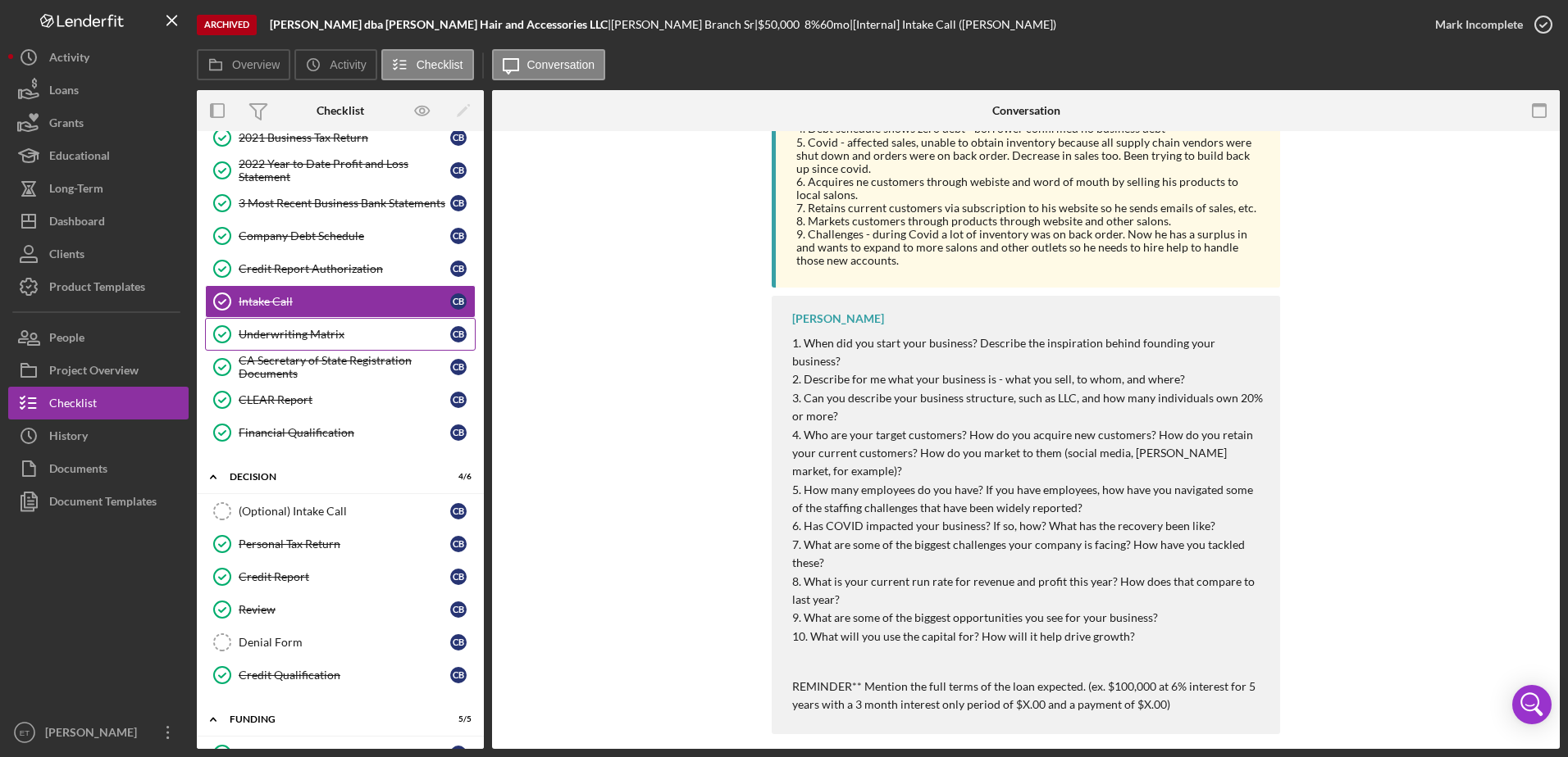
click at [365, 332] on div "Underwriting Matrix" at bounding box center [344, 334] width 211 height 13
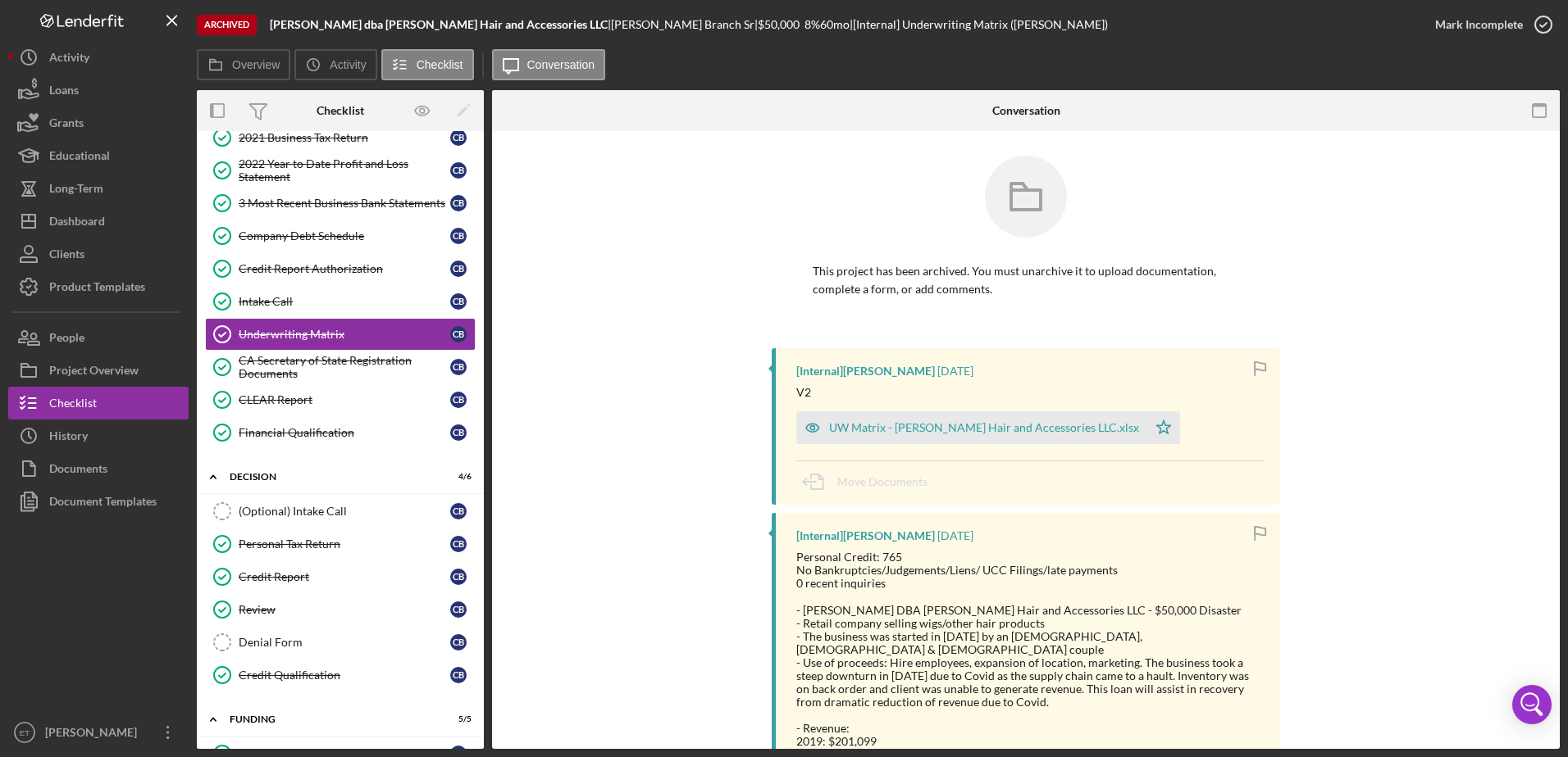
scroll to position [492, 0]
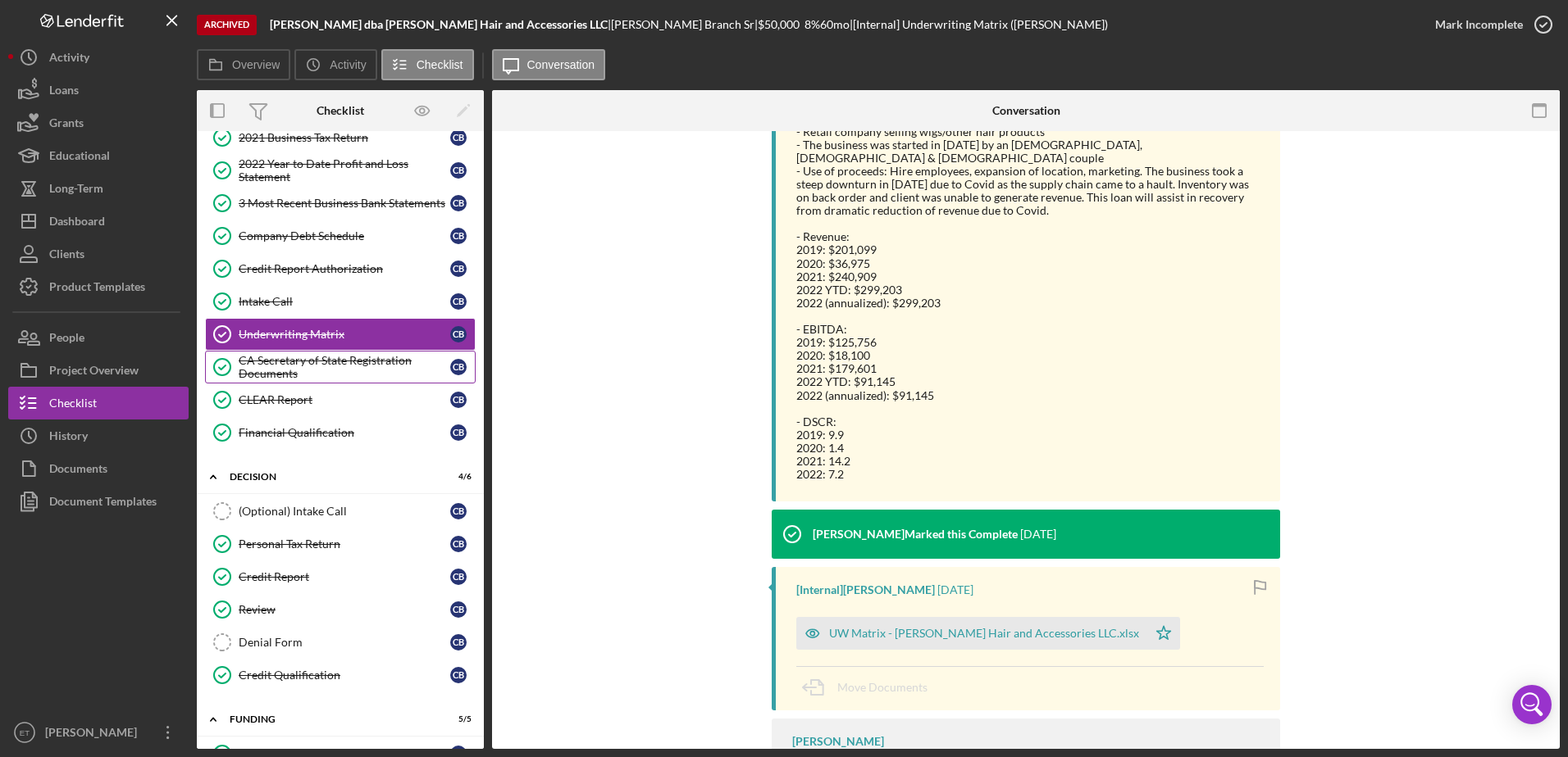
click at [369, 373] on div "CA Secretary of State Registration Documents" at bounding box center [344, 367] width 211 height 27
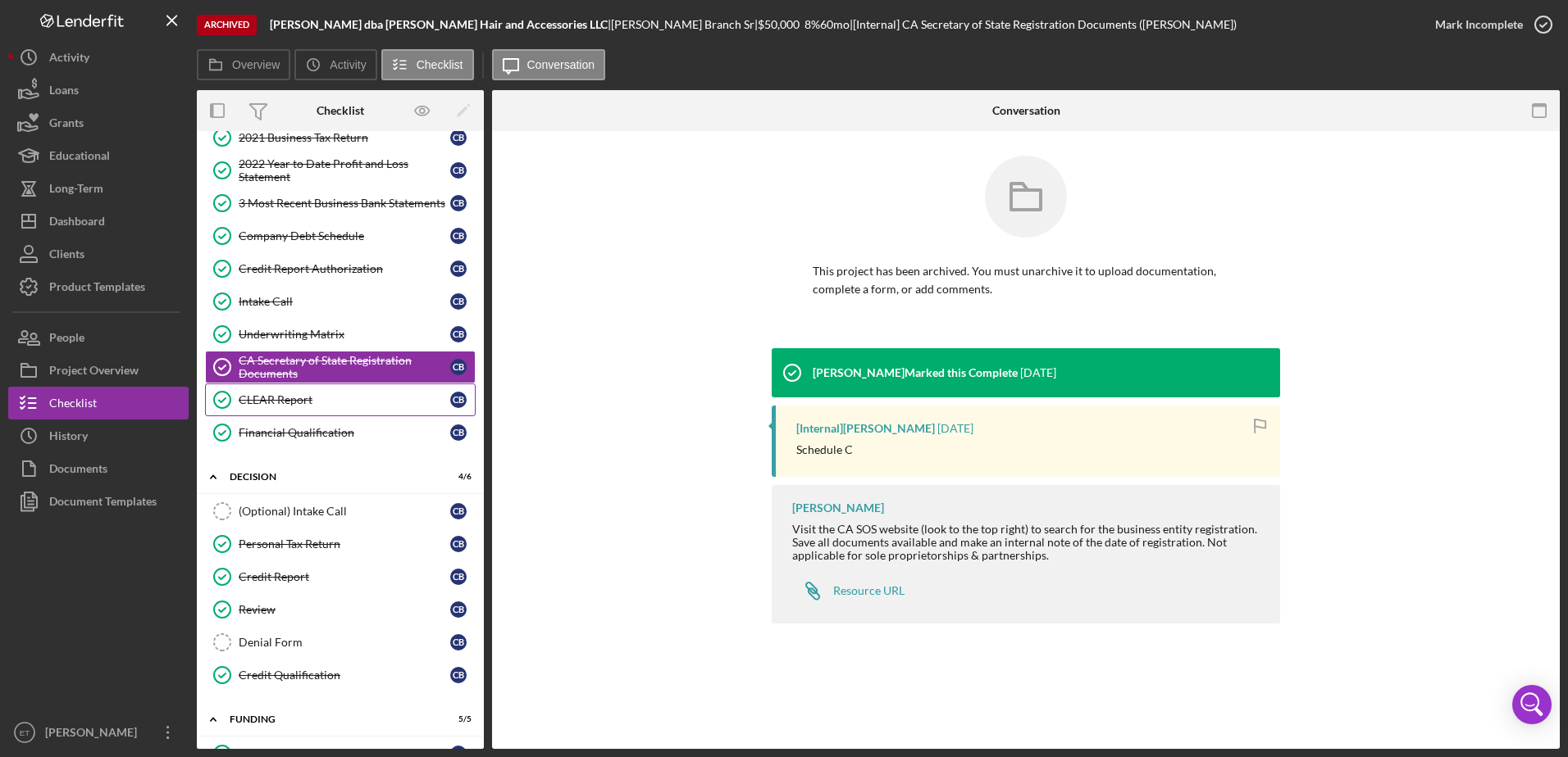
click at [368, 396] on div "CLEAR Report" at bounding box center [344, 400] width 211 height 13
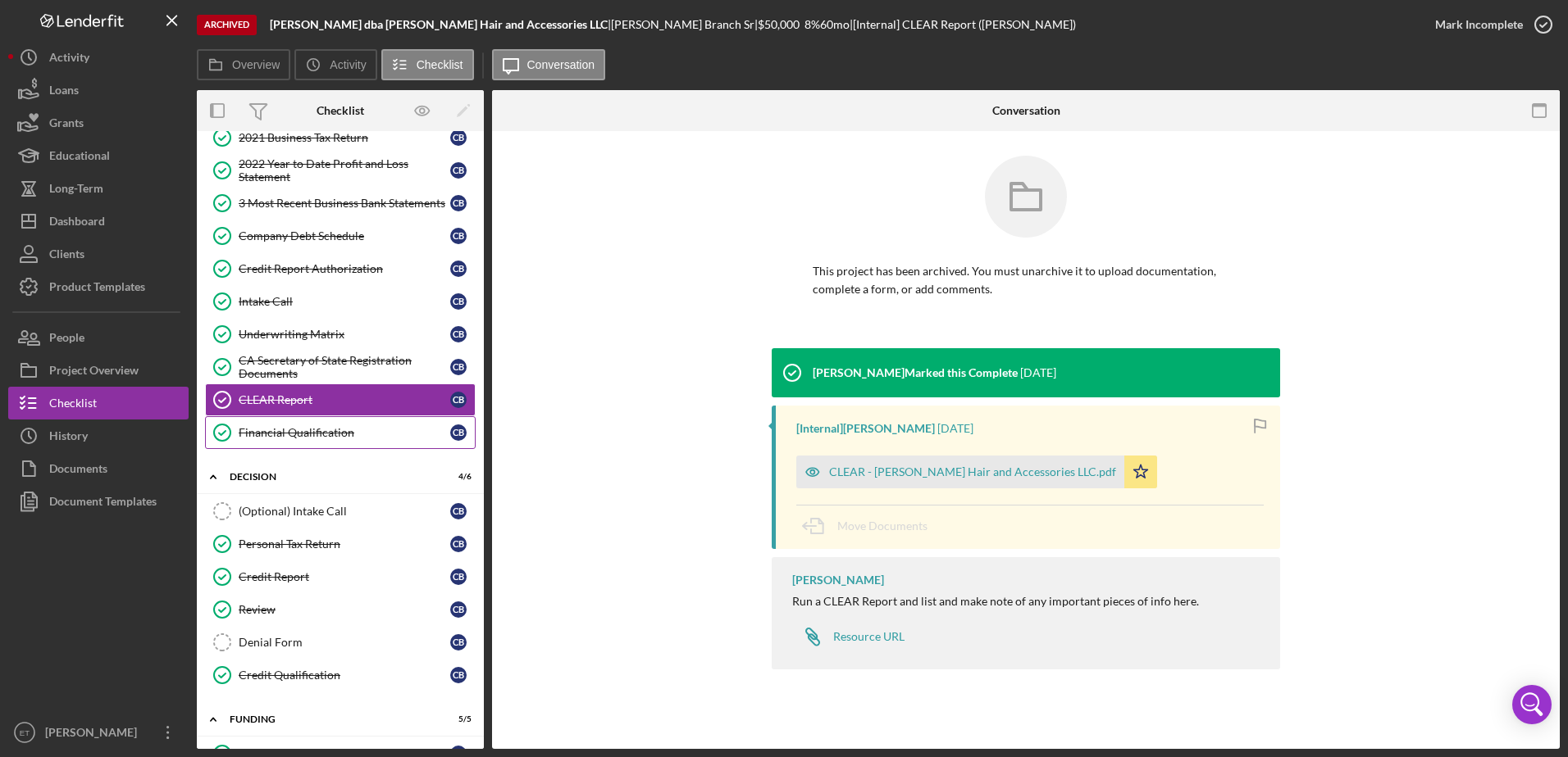
click at [369, 440] on link "Financial Qualification Financial Qualification C B" at bounding box center [341, 432] width 271 height 33
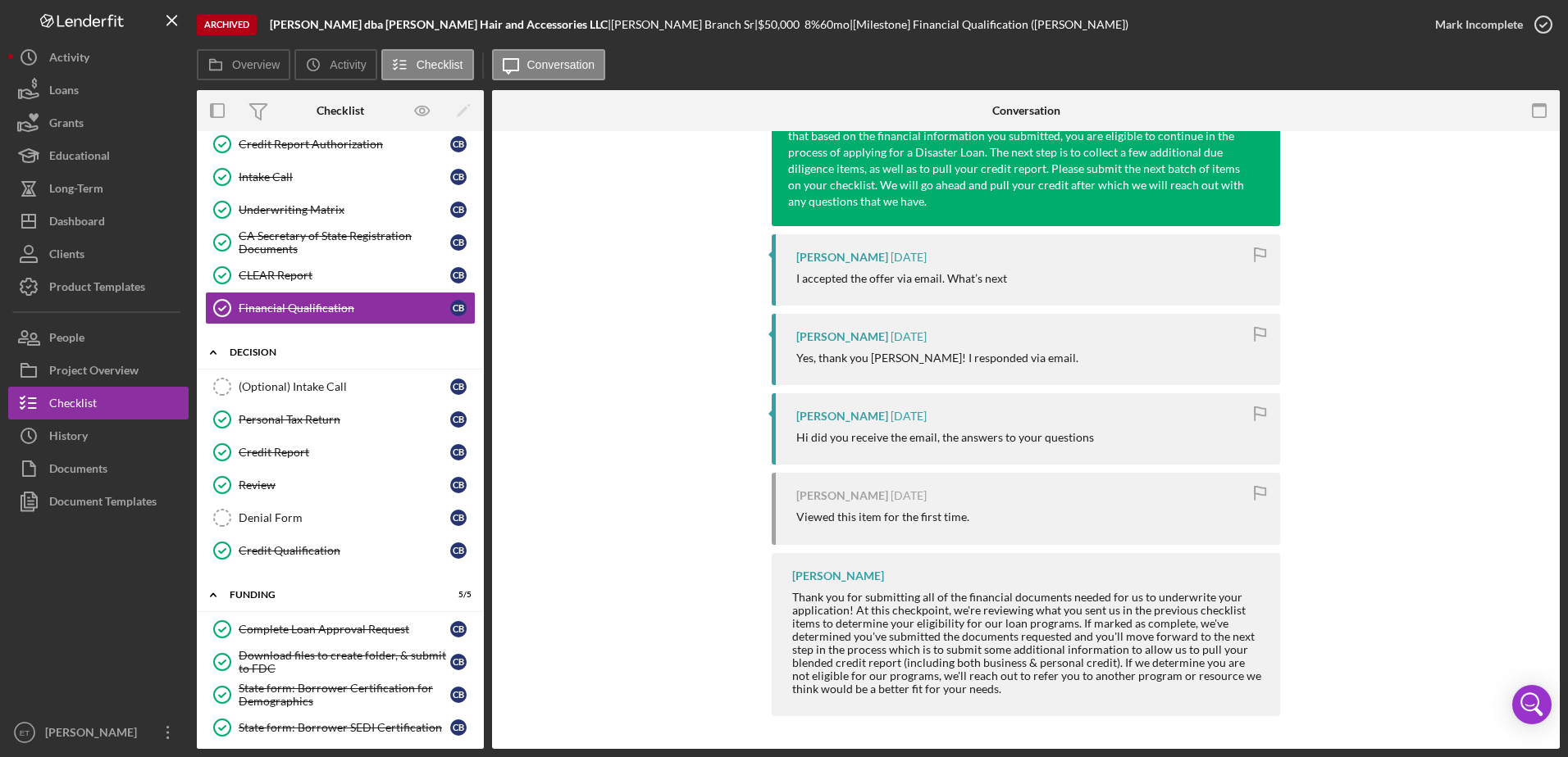
scroll to position [351, 0]
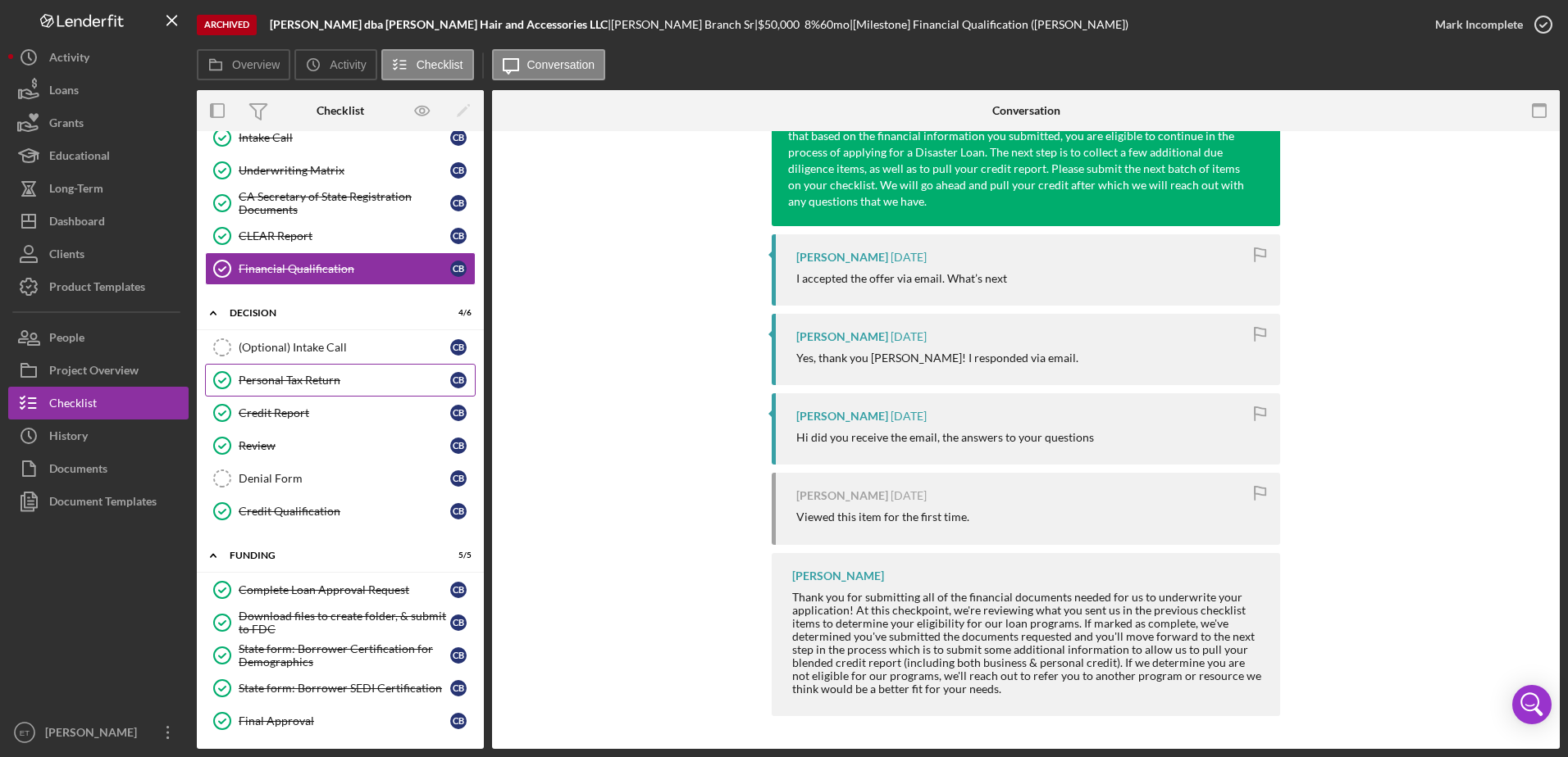
click at [319, 375] on div "Personal Tax Return" at bounding box center [344, 380] width 211 height 13
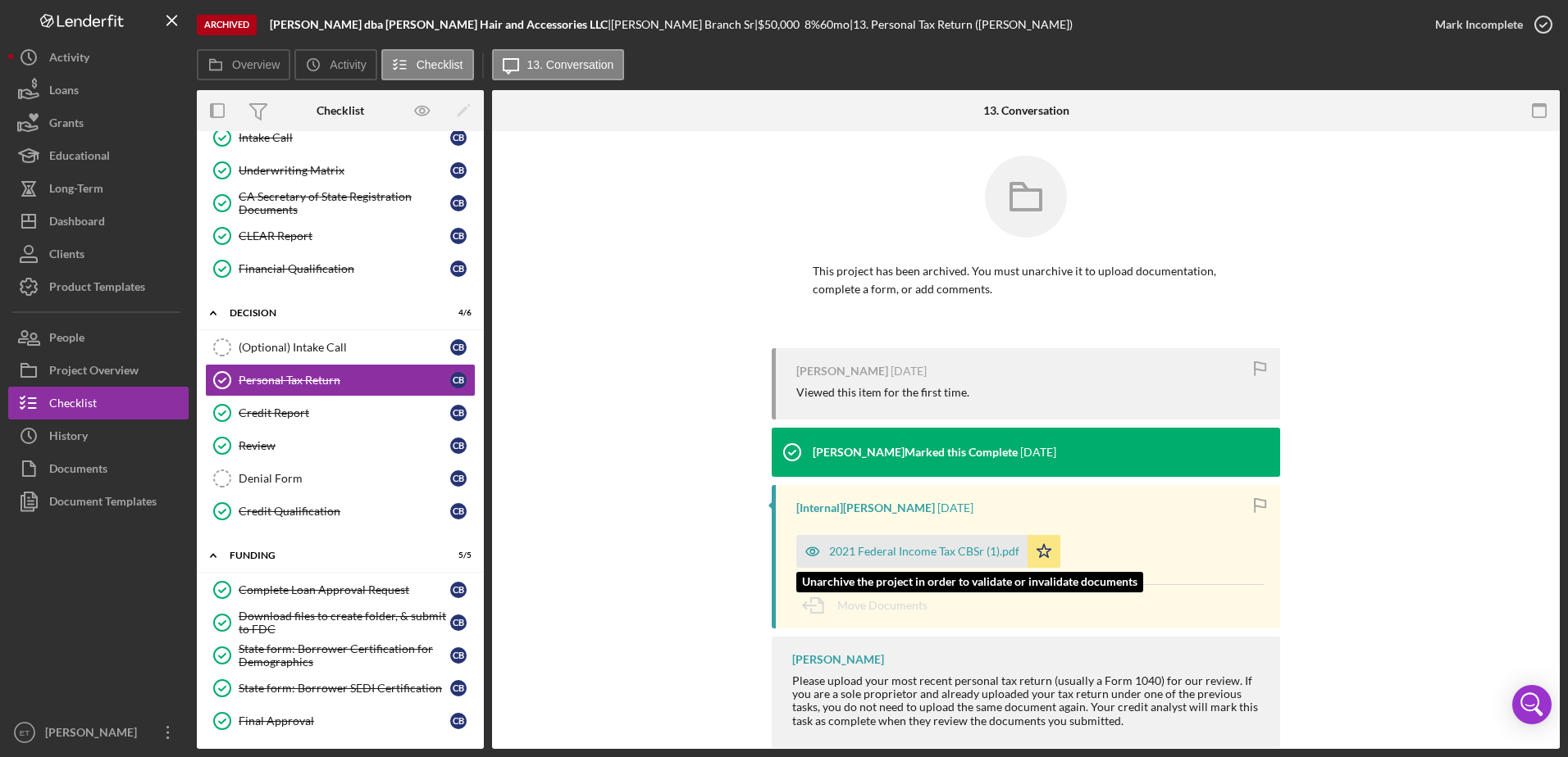
click at [882, 552] on div "2021 Federal Income Tax CBSr (1).pdf" at bounding box center [924, 551] width 190 height 13
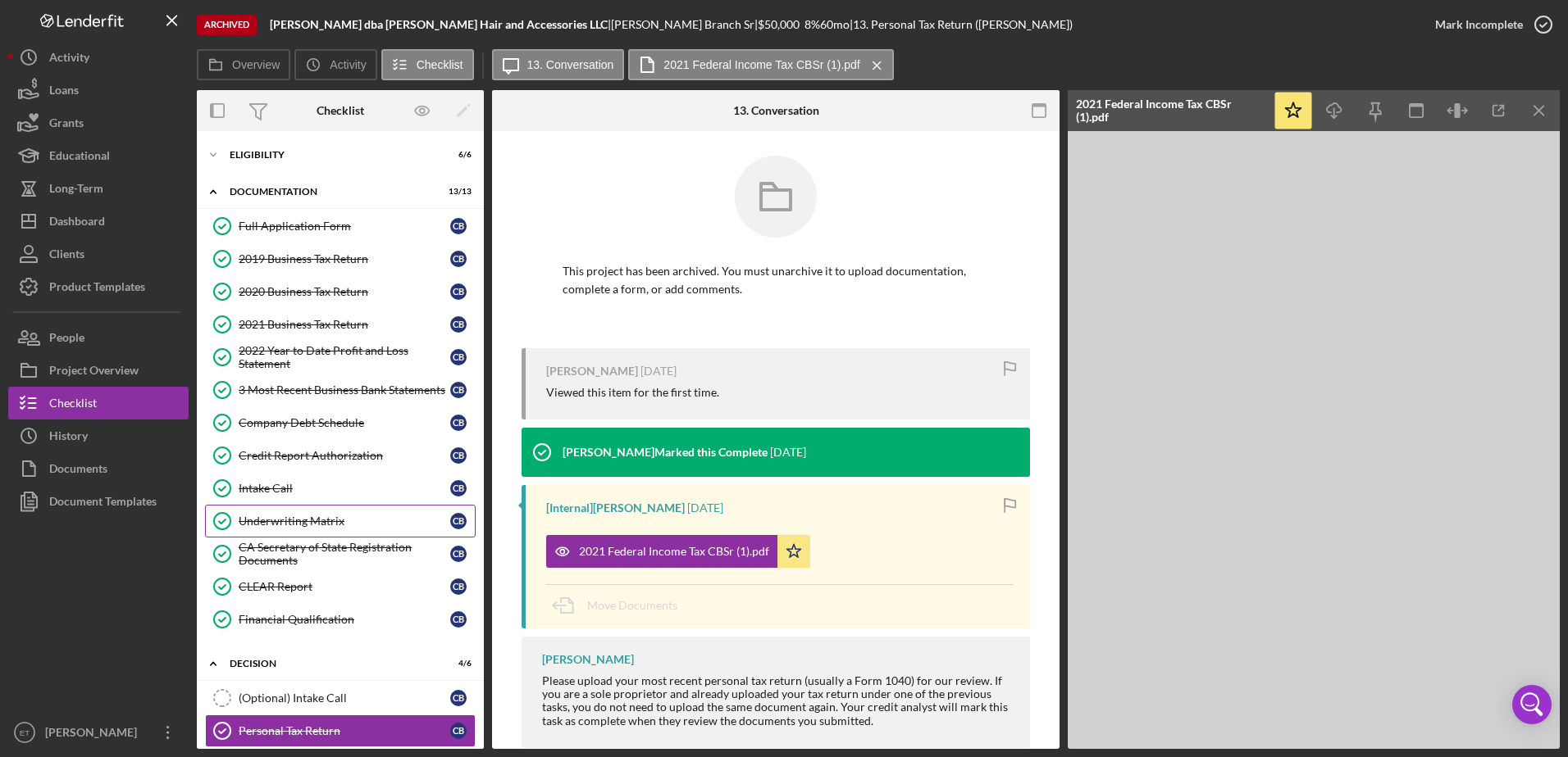
scroll to position [393, 0]
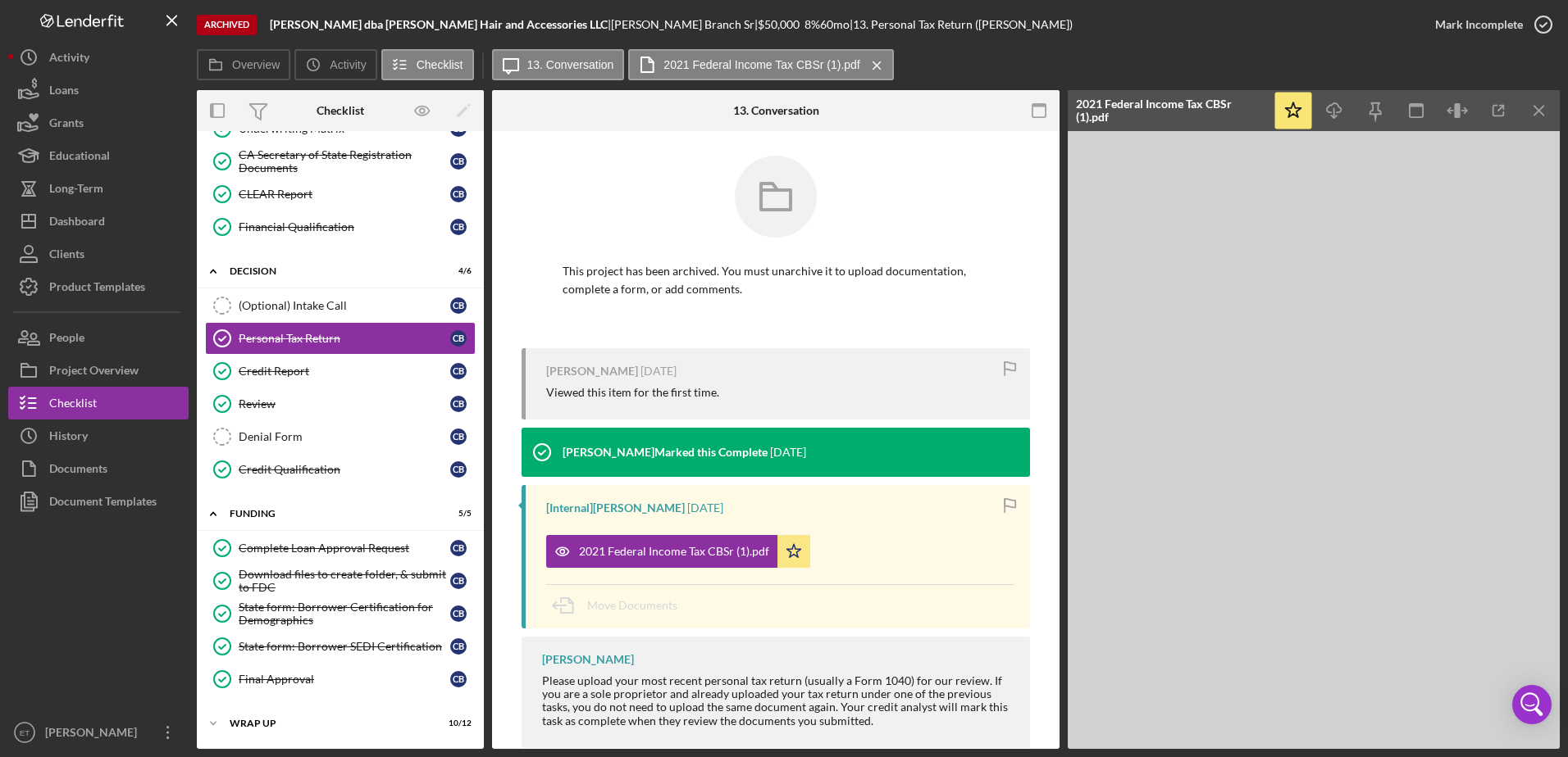
click at [313, 107] on div "Checklist" at bounding box center [341, 111] width 96 height 41
click at [310, 149] on div "CA Secretary of State Registration Documents" at bounding box center [344, 162] width 211 height 27
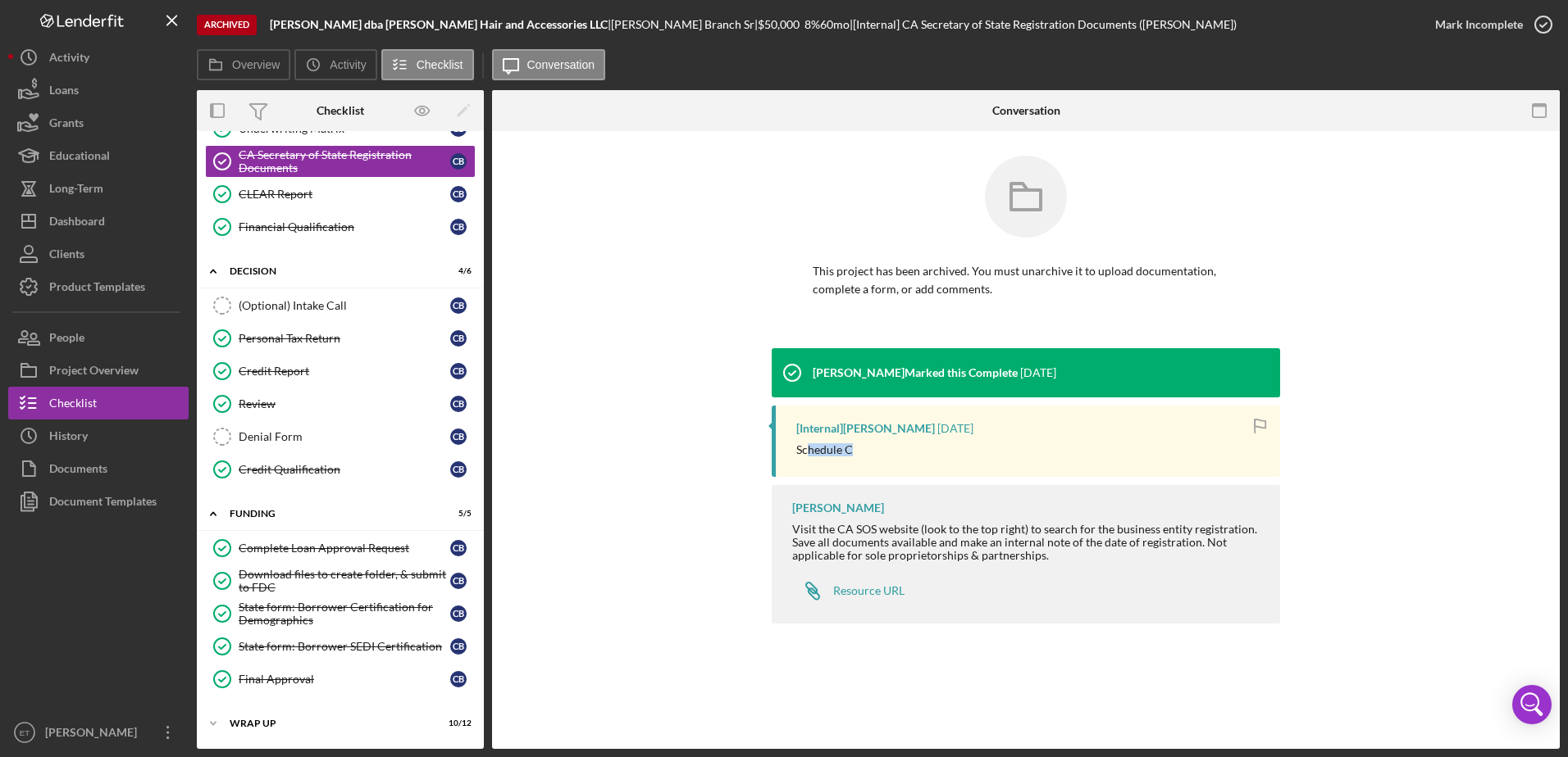
drag, startPoint x: 866, startPoint y: 462, endPoint x: 810, endPoint y: 457, distance: 56.2
click at [810, 457] on div "[Internal] [PERSON_NAME] [DATE] Schedule C" at bounding box center [1026, 441] width 509 height 72
click at [492, 457] on div "This project has been archived. You must unarchive it to upload documentation, …" at bounding box center [1026, 394] width 1068 height 525
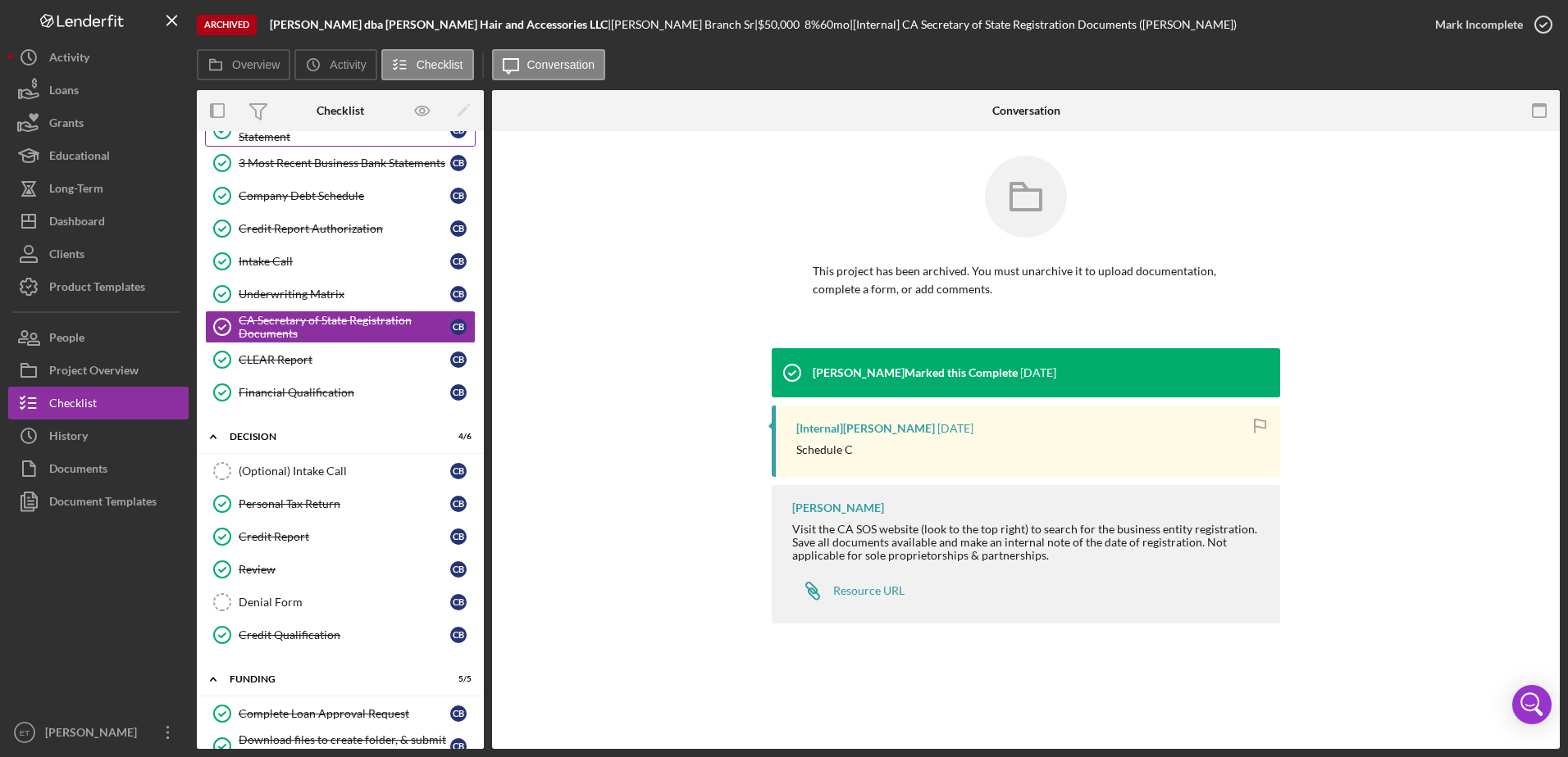
scroll to position [65, 0]
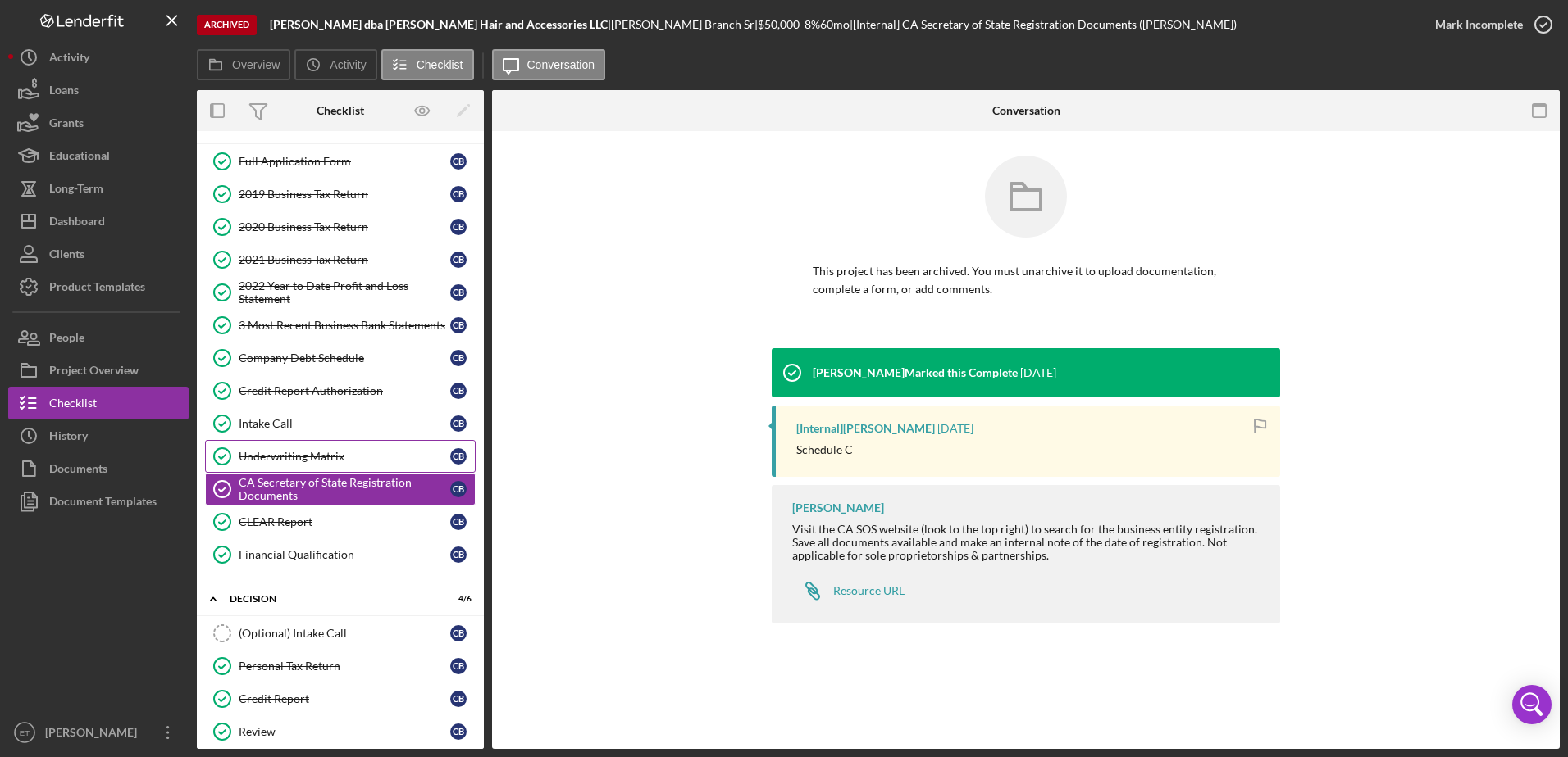
click at [331, 459] on div "Underwriting Matrix" at bounding box center [344, 456] width 211 height 13
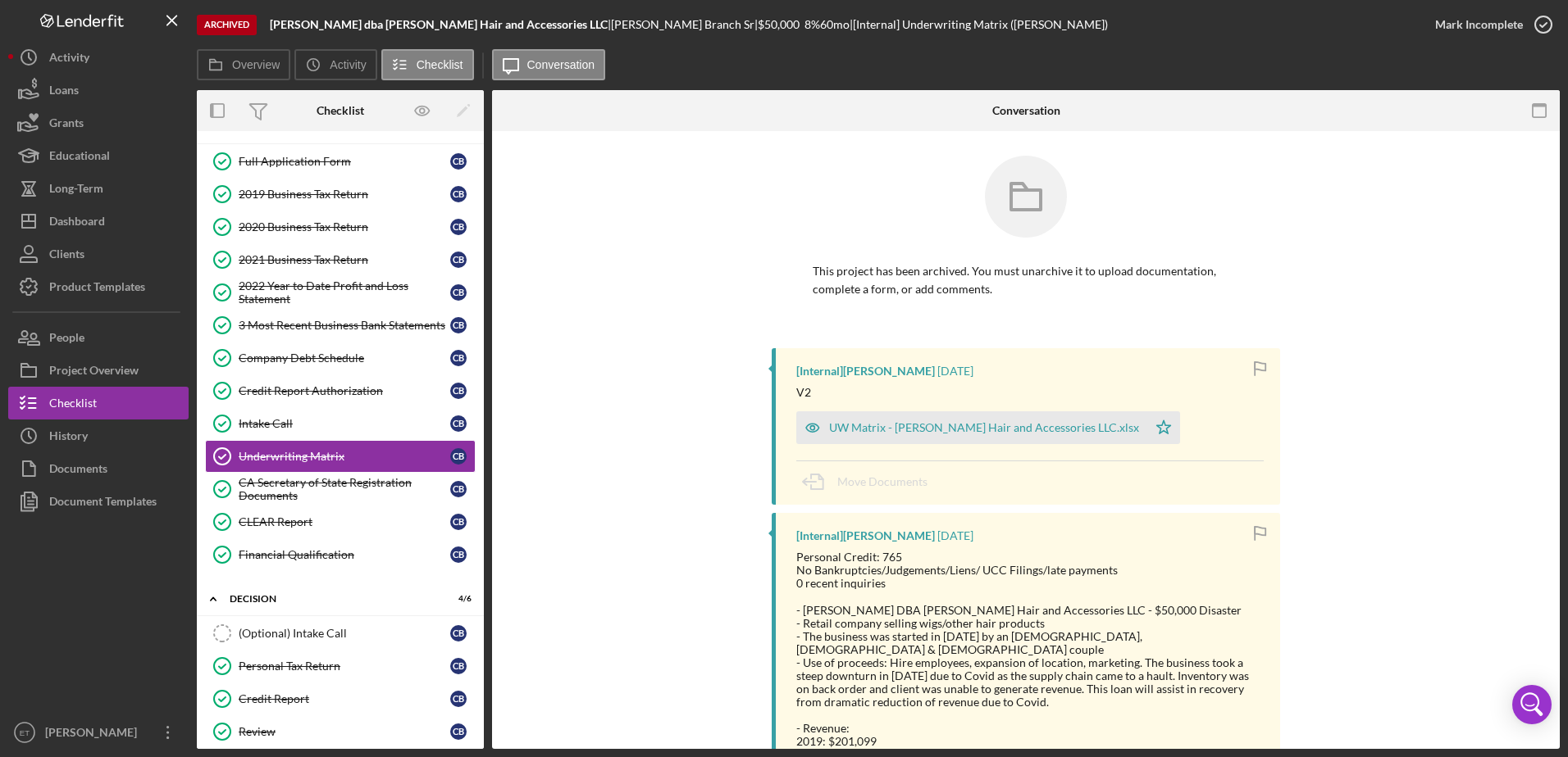
scroll to position [492, 0]
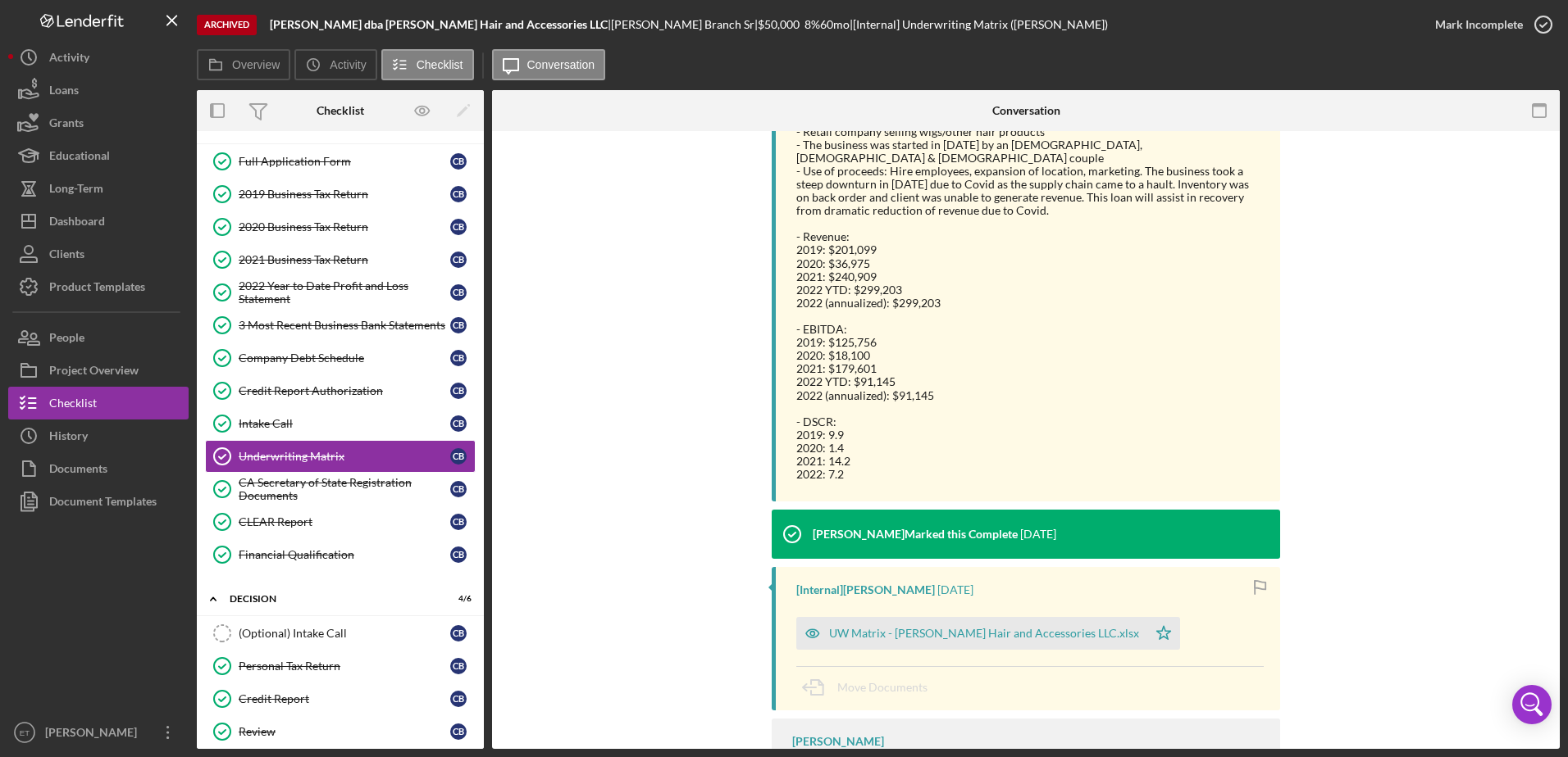
click at [985, 355] on div "- EBITDA: 2019: $125,756 2020: $18,100 2021: $179,601 2022 YTD: $91,145 2022 (a…" at bounding box center [1030, 363] width 467 height 106
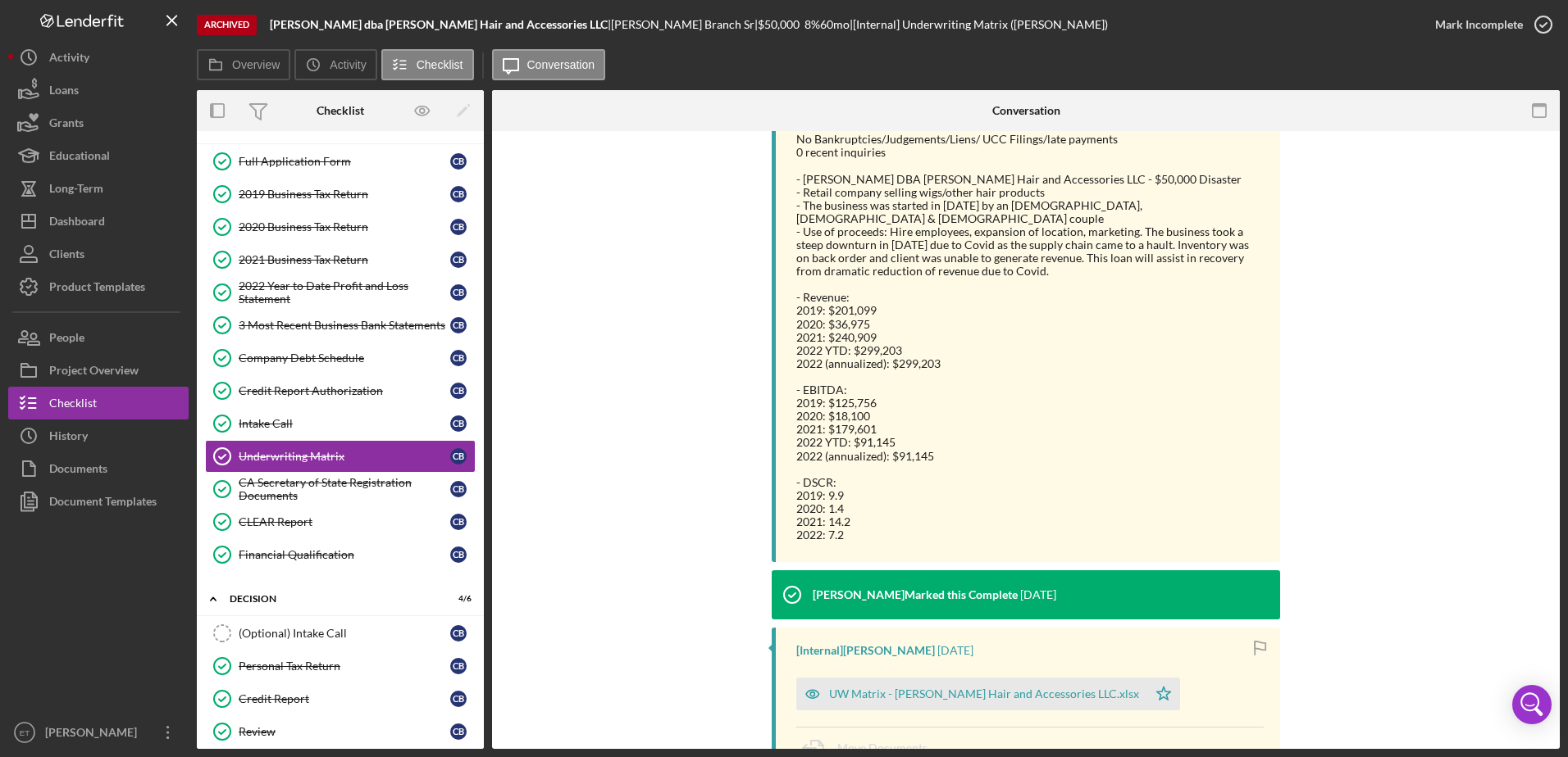
scroll to position [566, 0]
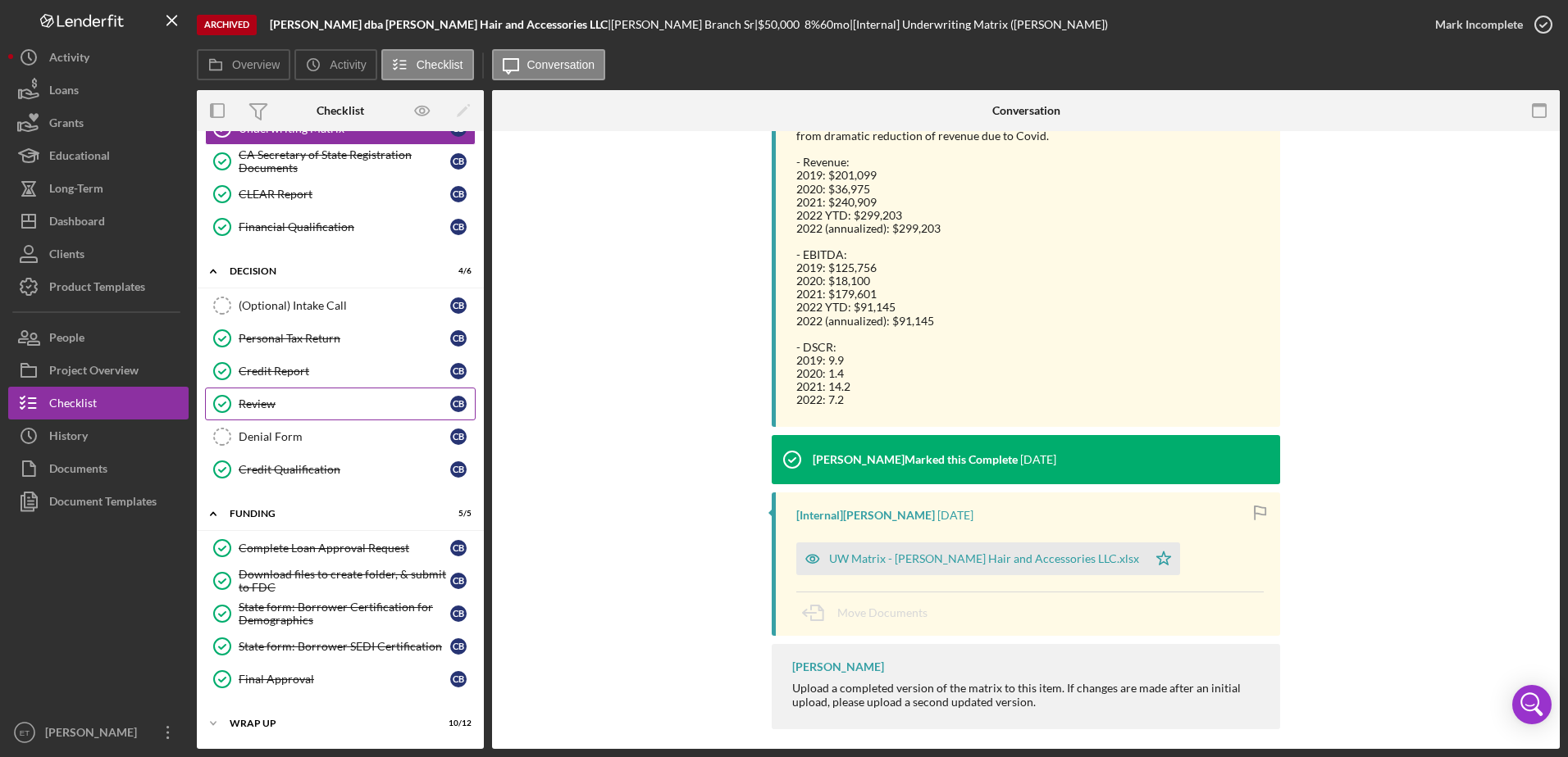
click at [308, 401] on div "Review" at bounding box center [344, 403] width 211 height 13
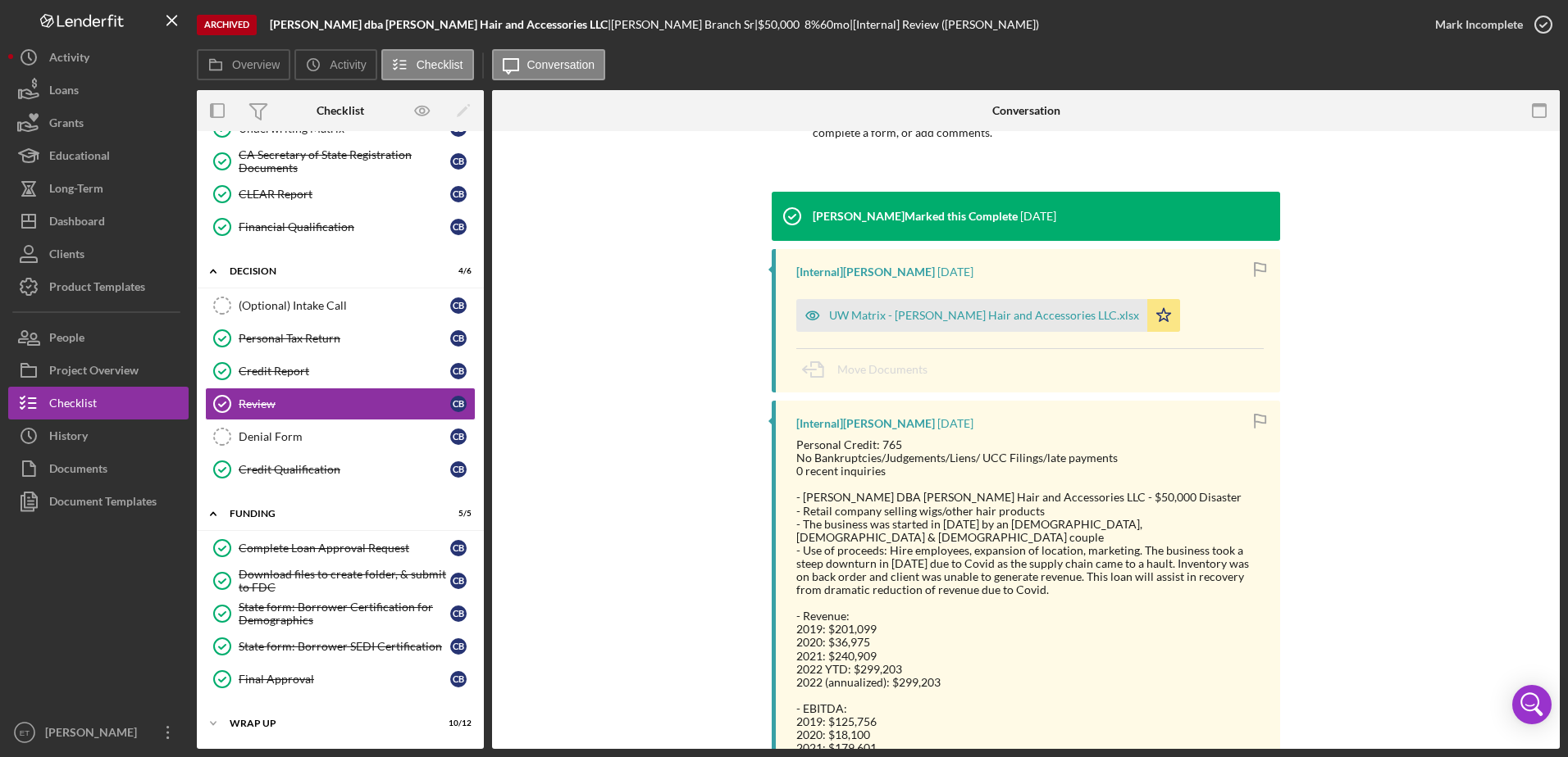
scroll to position [328, 0]
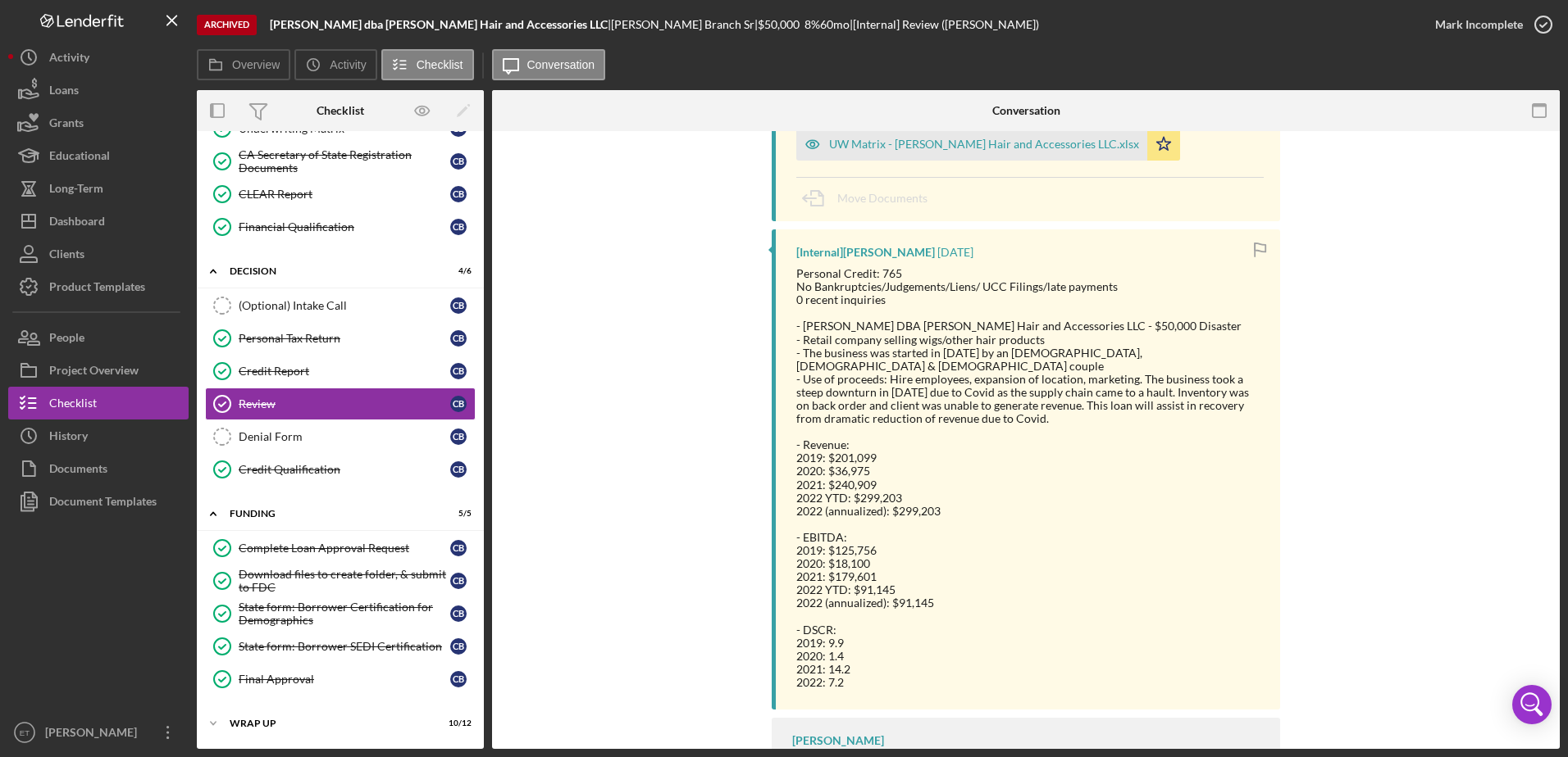
click at [1085, 533] on div "- EBITDA: 2019: $125,756 2020: $18,100 2021: $179,601 2022 YTD: $91,145 2022 (a…" at bounding box center [1030, 571] width 467 height 106
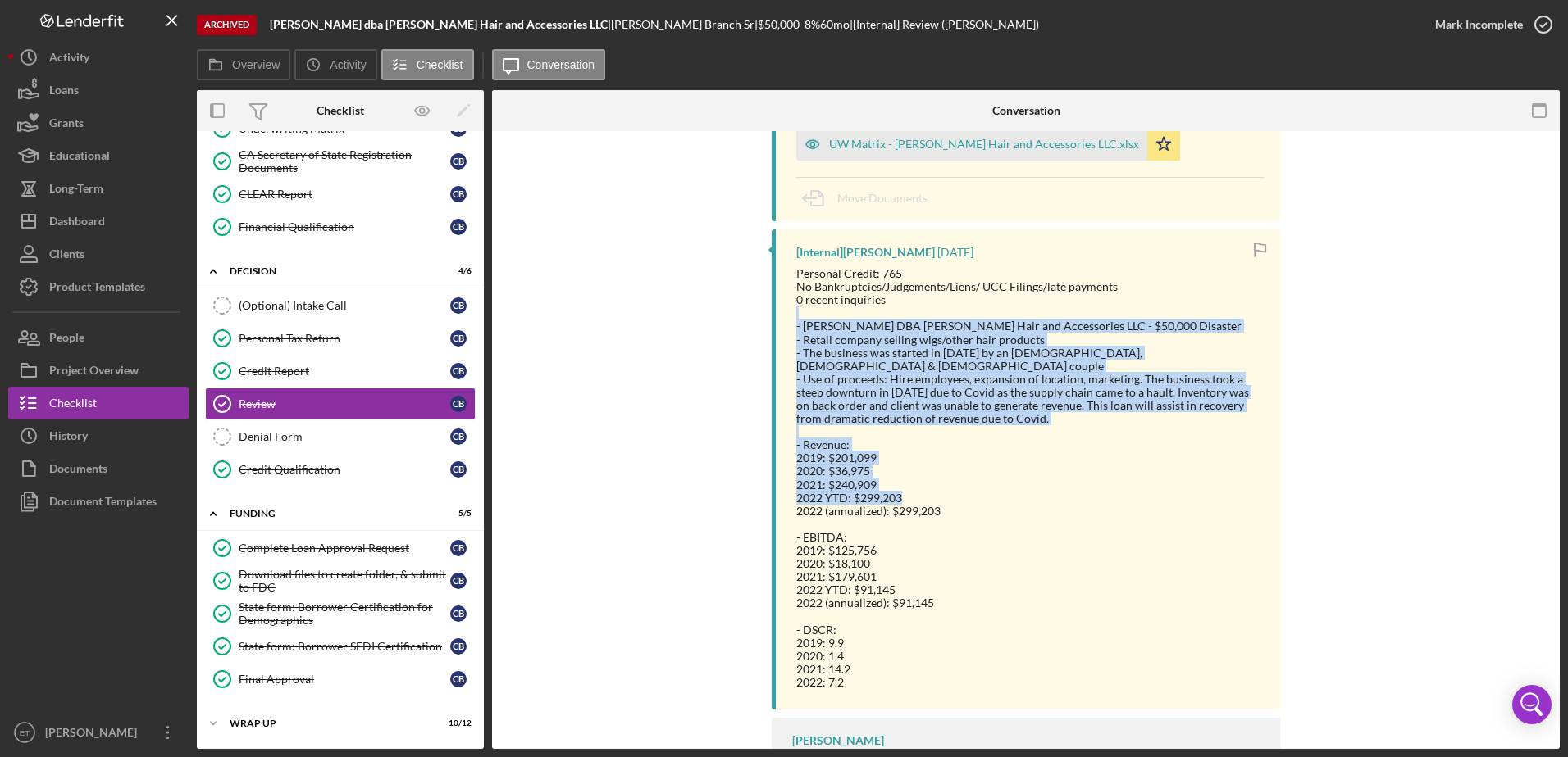
drag, startPoint x: 926, startPoint y: 323, endPoint x: 1181, endPoint y: 486, distance: 302.6
click at [1181, 486] on div "Personal Credit: 765 No Bankruptcies/Judgements/Liens/ UCC Filings/late payment…" at bounding box center [1030, 478] width 467 height 422
click at [1181, 486] on div "- Revenue: 2019: $201,099 2020: $36,975 2021: $240,909 2022 YTD: $299,203 2022 …" at bounding box center [1030, 478] width 467 height 80
